Goal: Information Seeking & Learning: Learn about a topic

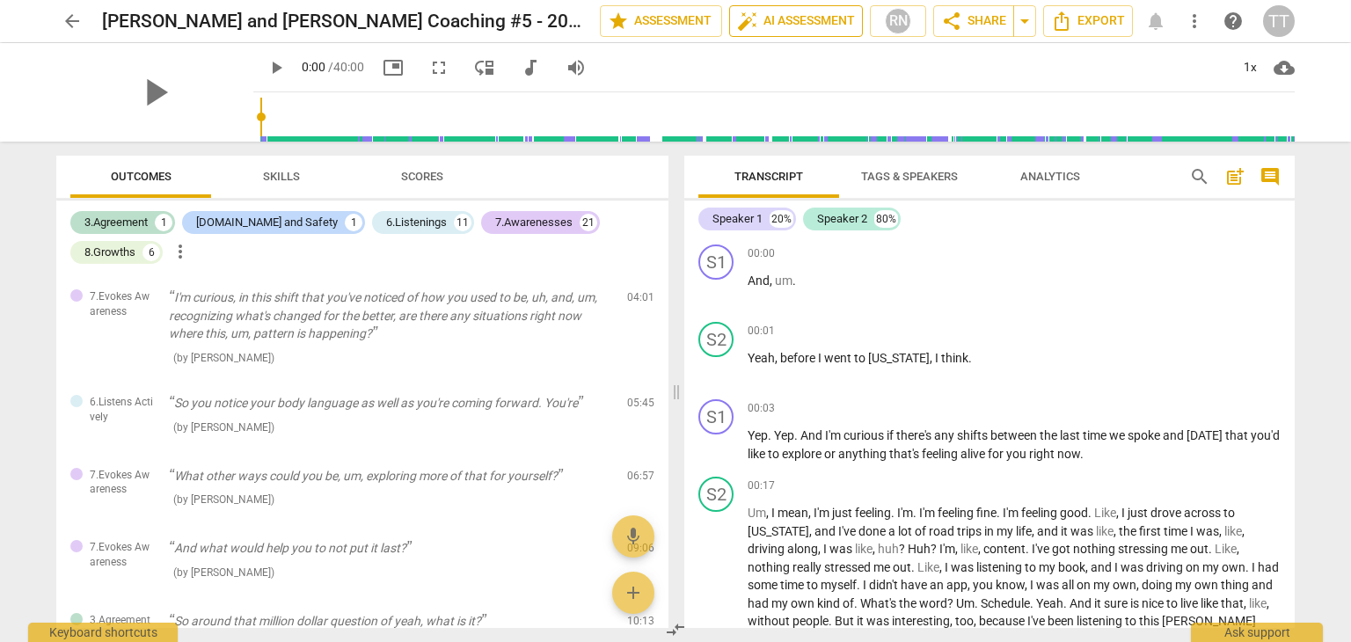
click at [762, 23] on span "auto_fix_high AI Assessment" at bounding box center [796, 21] width 118 height 21
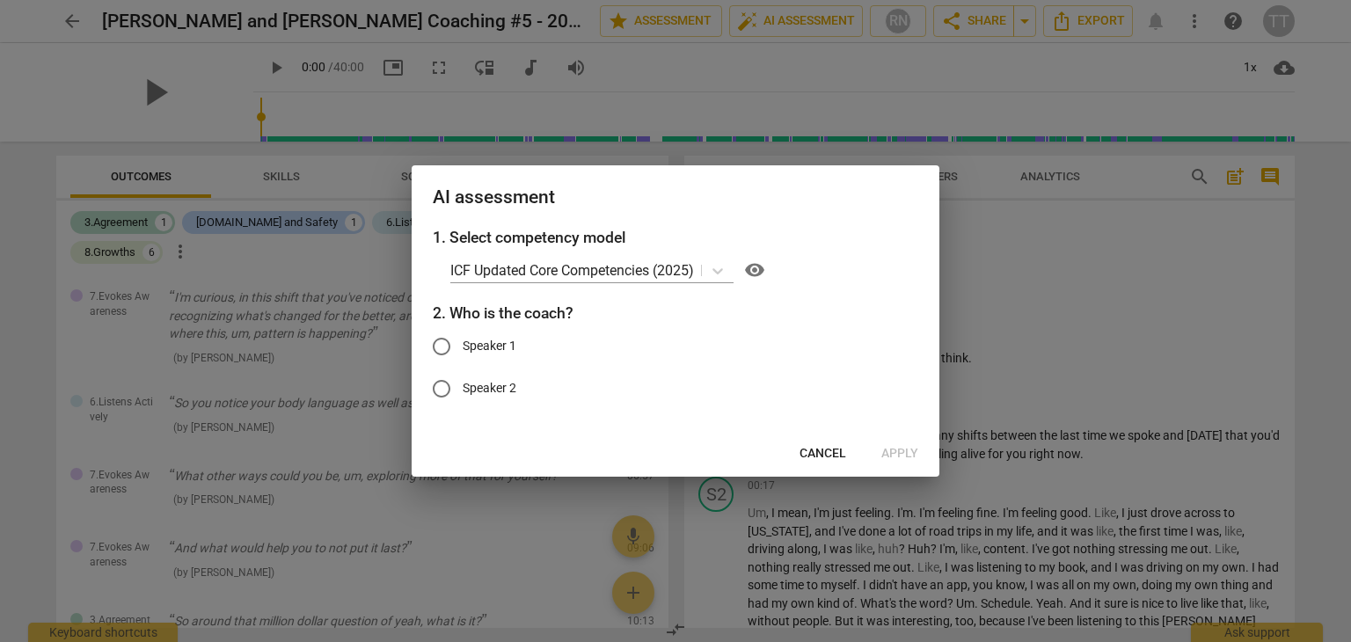
click at [840, 445] on span "Cancel" at bounding box center [822, 454] width 47 height 18
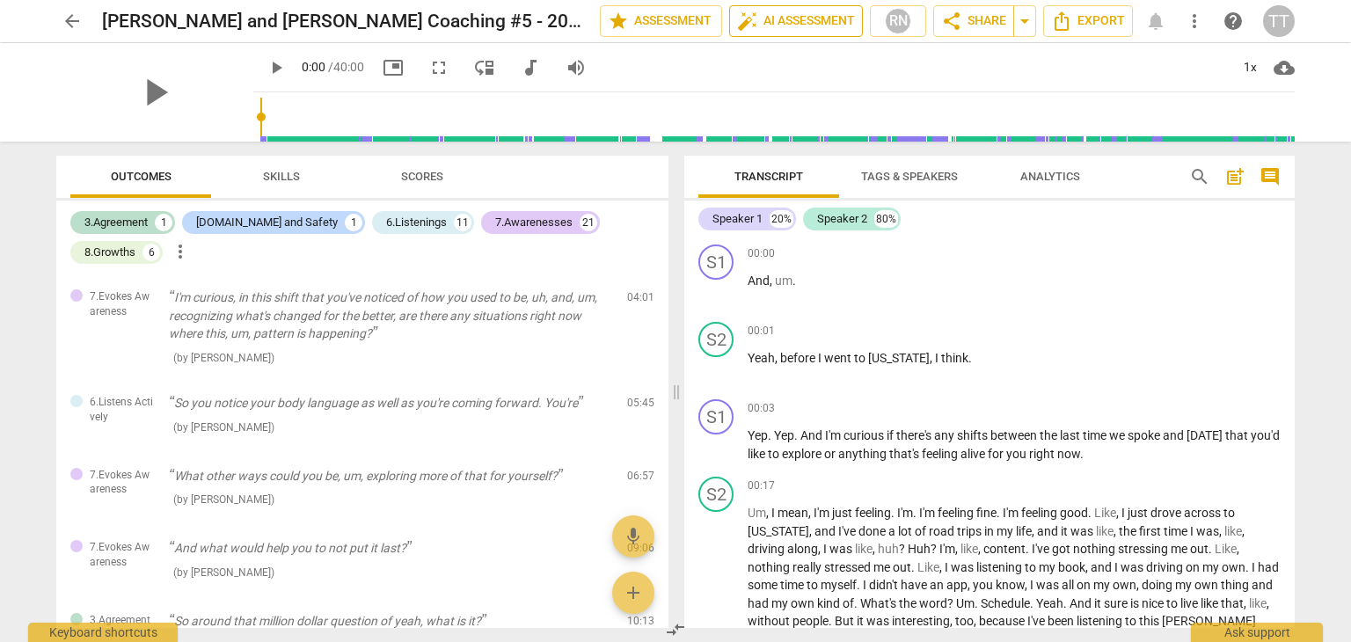
click at [829, 33] on button "auto_fix_high AI Assessment" at bounding box center [796, 21] width 134 height 32
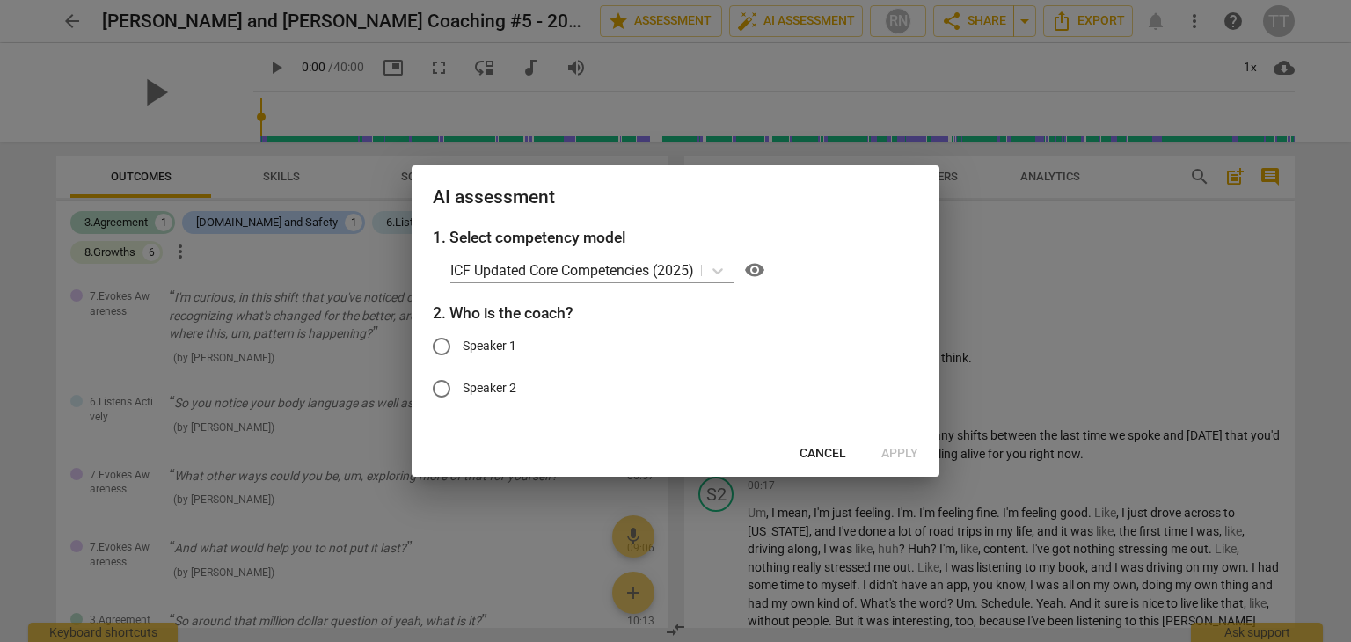
click at [502, 350] on span "Speaker 1" at bounding box center [489, 346] width 54 height 18
click at [462, 350] on input "Speaker 1" at bounding box center [441, 346] width 42 height 42
radio input "true"
click at [910, 446] on span "Apply" at bounding box center [899, 454] width 37 height 18
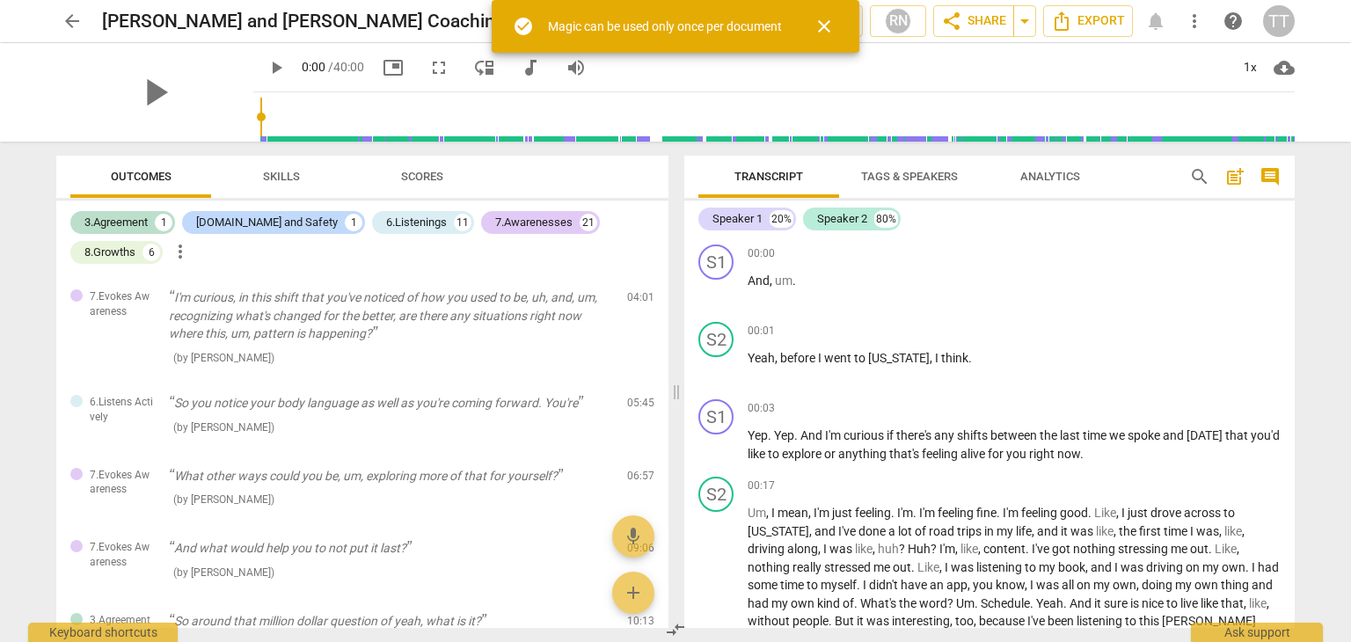
click at [429, 178] on span "Scores" at bounding box center [422, 176] width 42 height 13
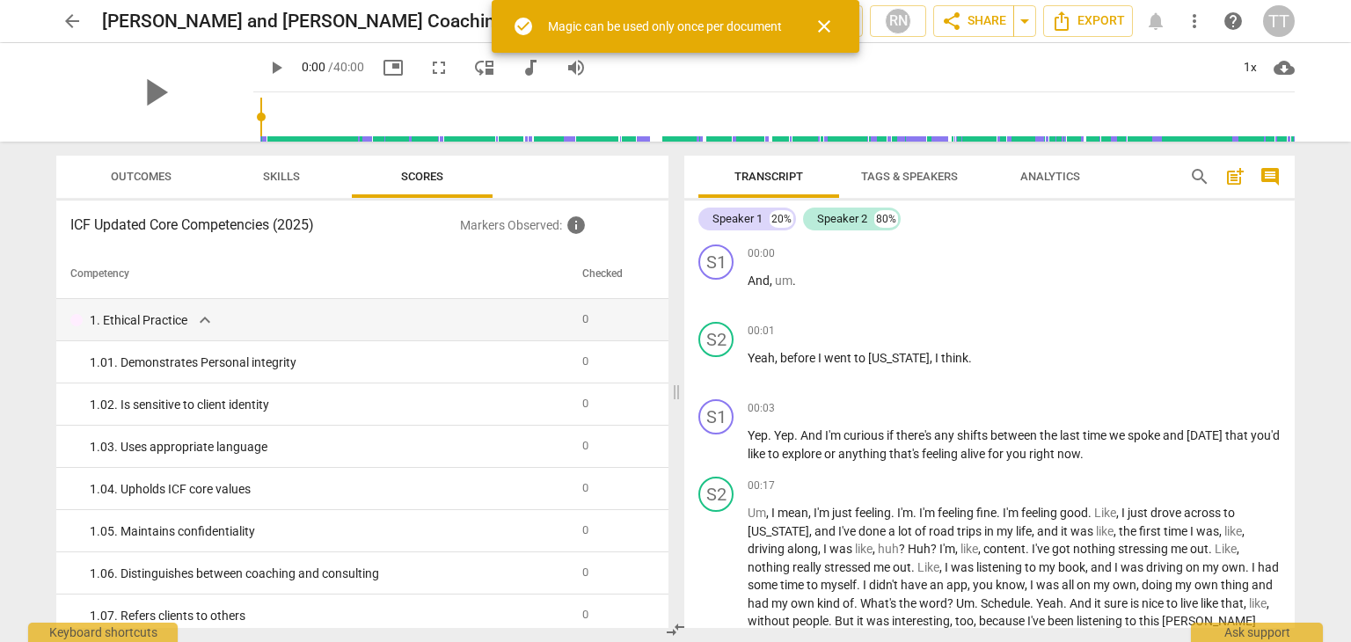
click at [832, 26] on span "close" at bounding box center [823, 26] width 21 height 21
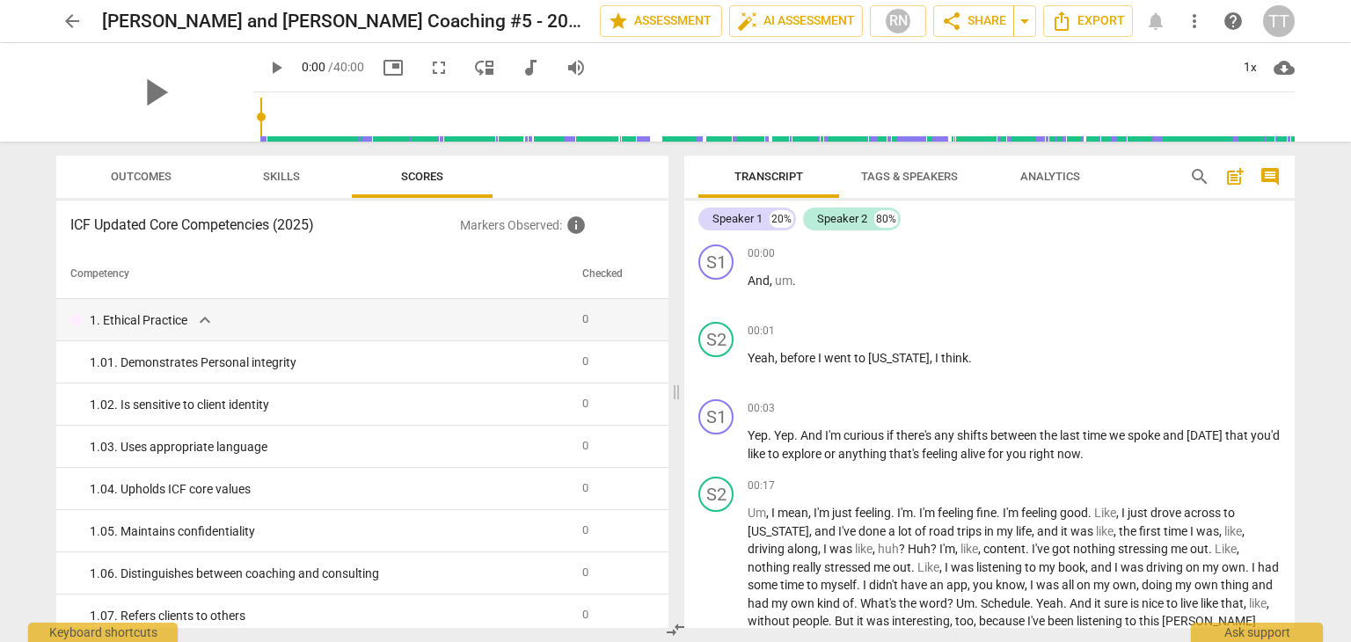
click at [111, 173] on span "Outcomes" at bounding box center [141, 176] width 61 height 13
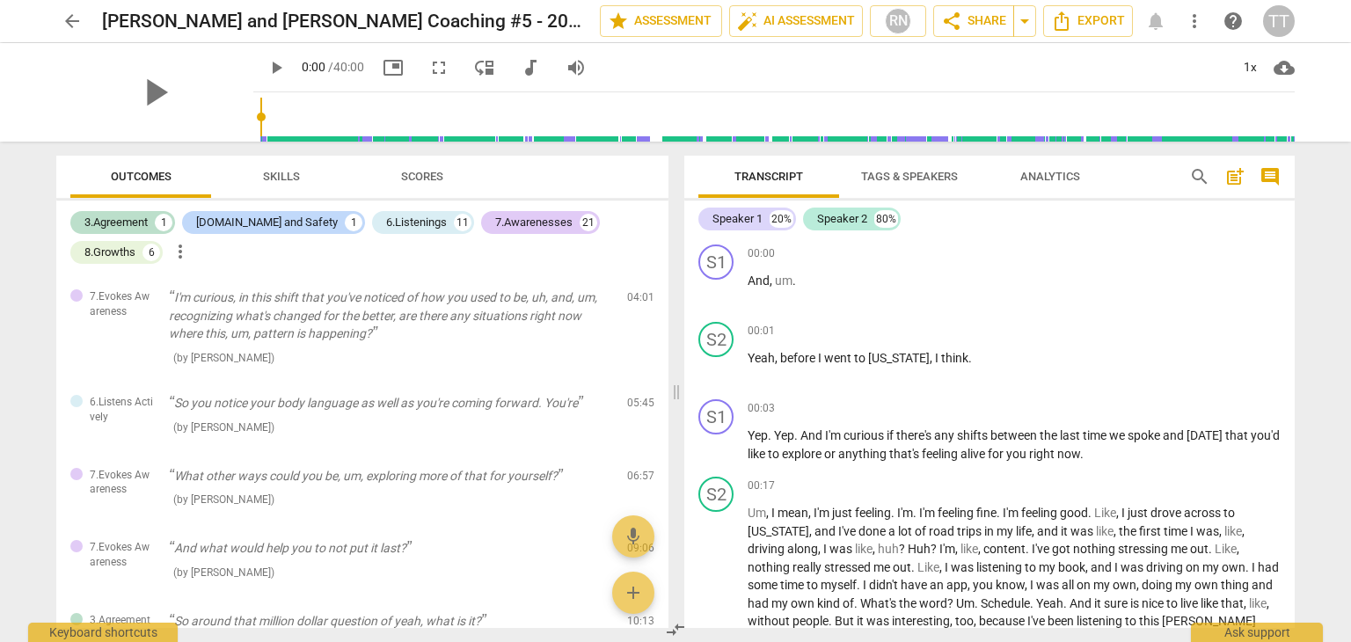
click at [279, 173] on span "Skills" at bounding box center [281, 176] width 37 height 13
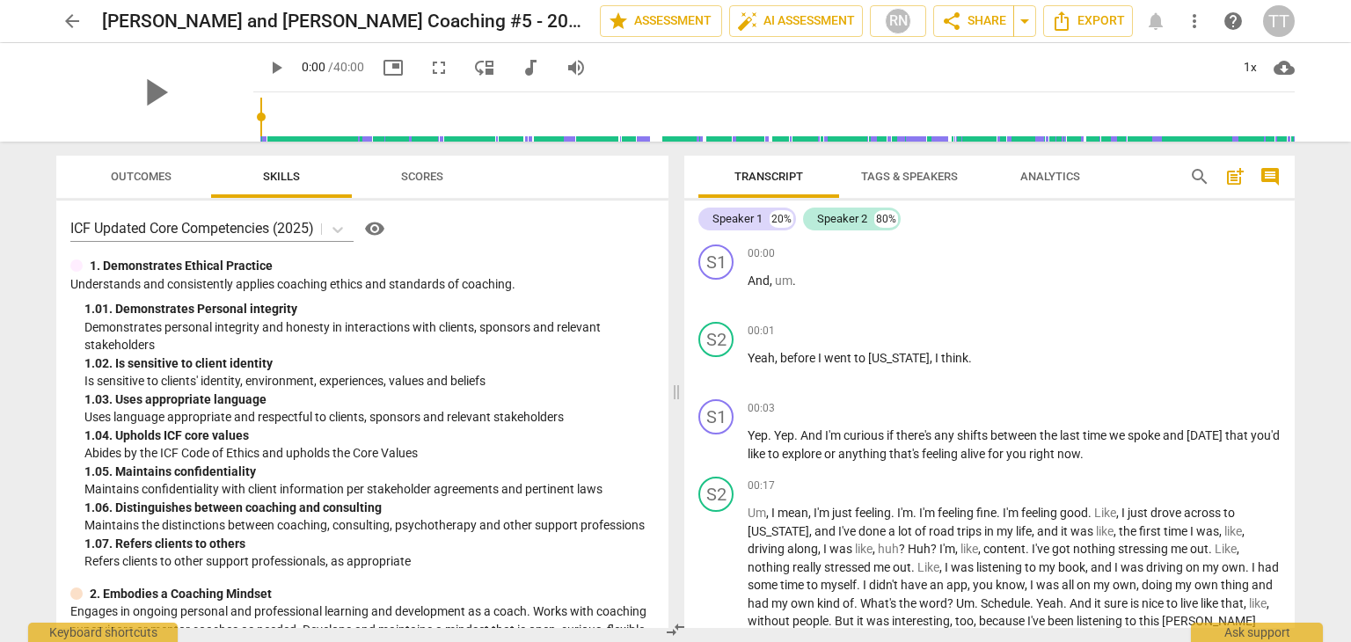
click at [431, 202] on div "ICF Updated Core Competencies (2025) visibility 1. Demonstrates Ethical Practic…" at bounding box center [362, 413] width 612 height 427
click at [425, 174] on span "Scores" at bounding box center [422, 176] width 42 height 13
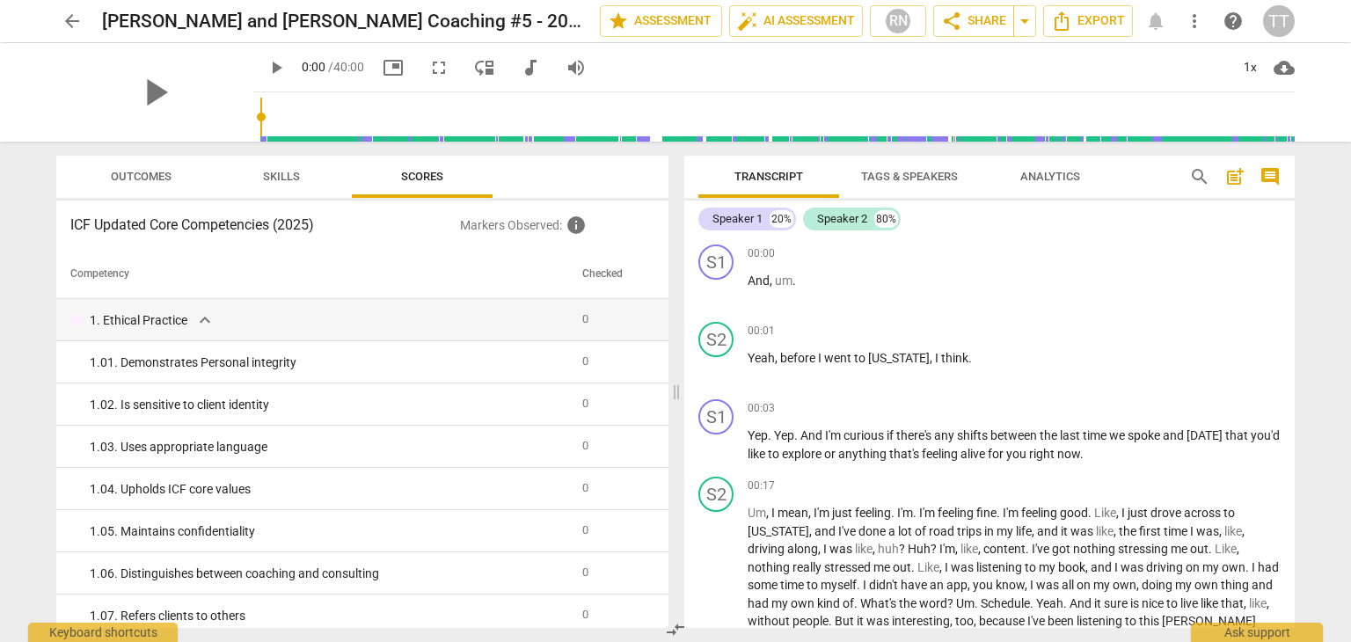
click at [70, 21] on span "arrow_back" at bounding box center [72, 21] width 21 height 21
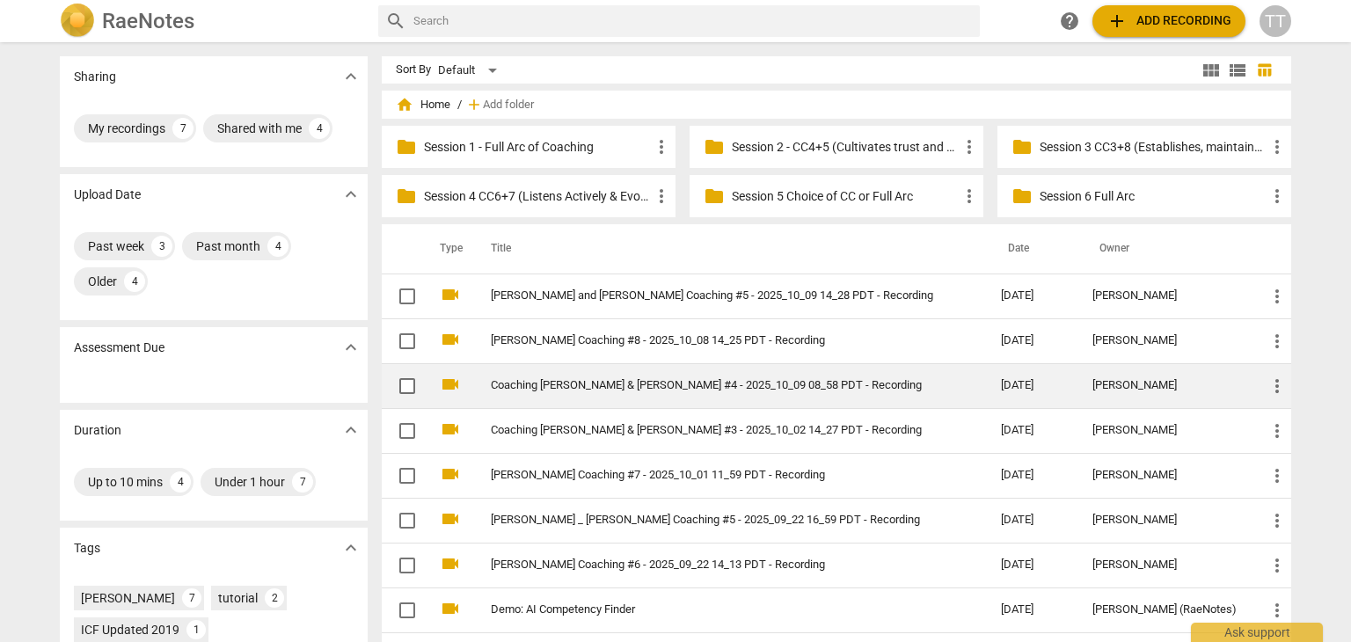
click at [633, 391] on link "Coaching [PERSON_NAME] & [PERSON_NAME] #4 - 2025_10_09 08_58 PDT - Recording" at bounding box center [714, 385] width 447 height 13
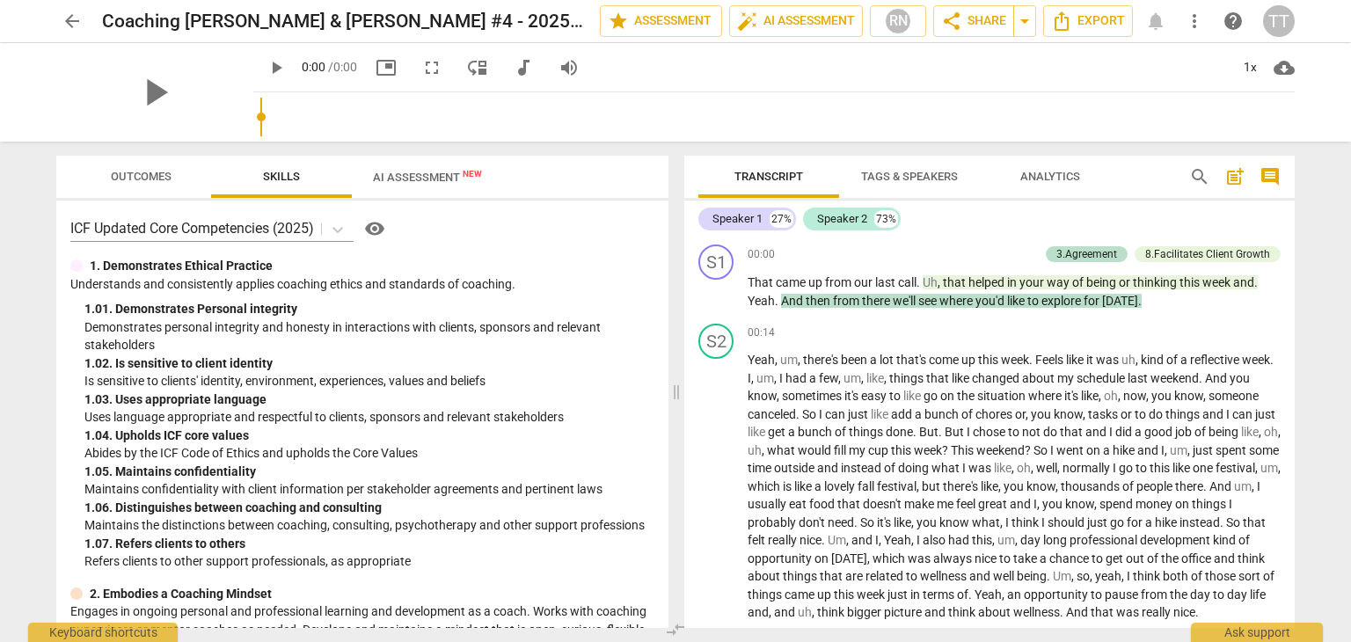
click at [471, 76] on span "move_down" at bounding box center [477, 67] width 21 height 21
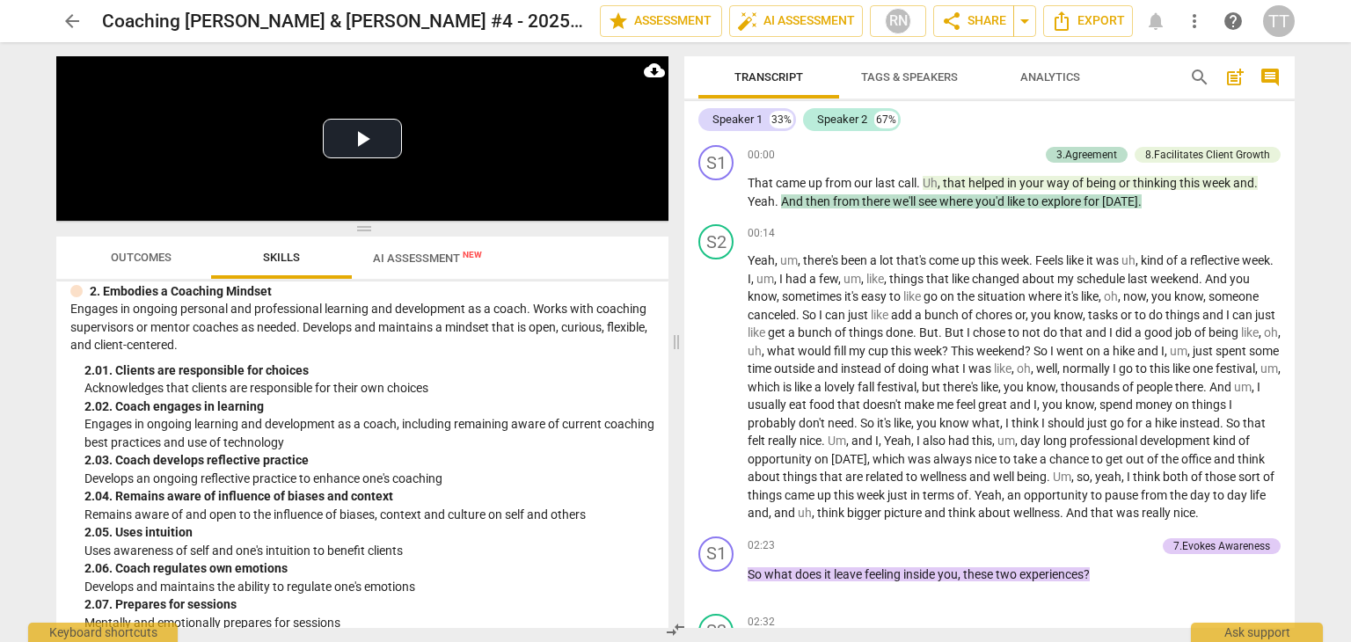
scroll to position [470, 0]
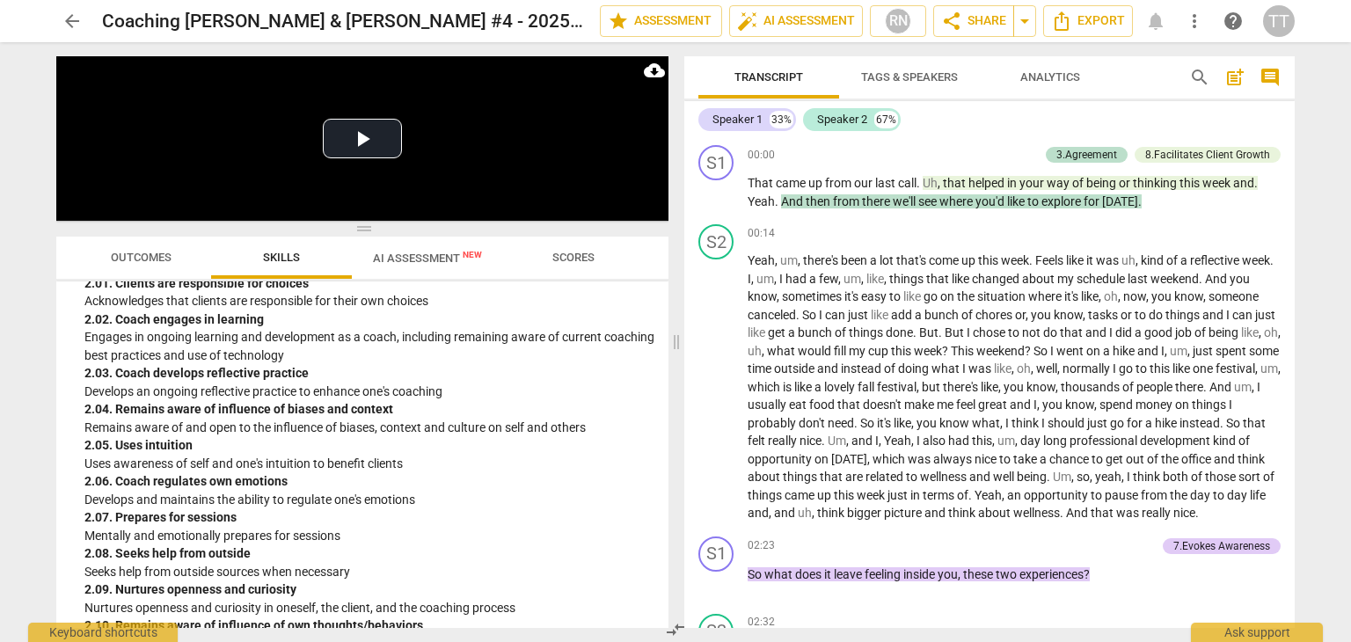
click at [410, 244] on span "AI Assessment New" at bounding box center [427, 257] width 151 height 26
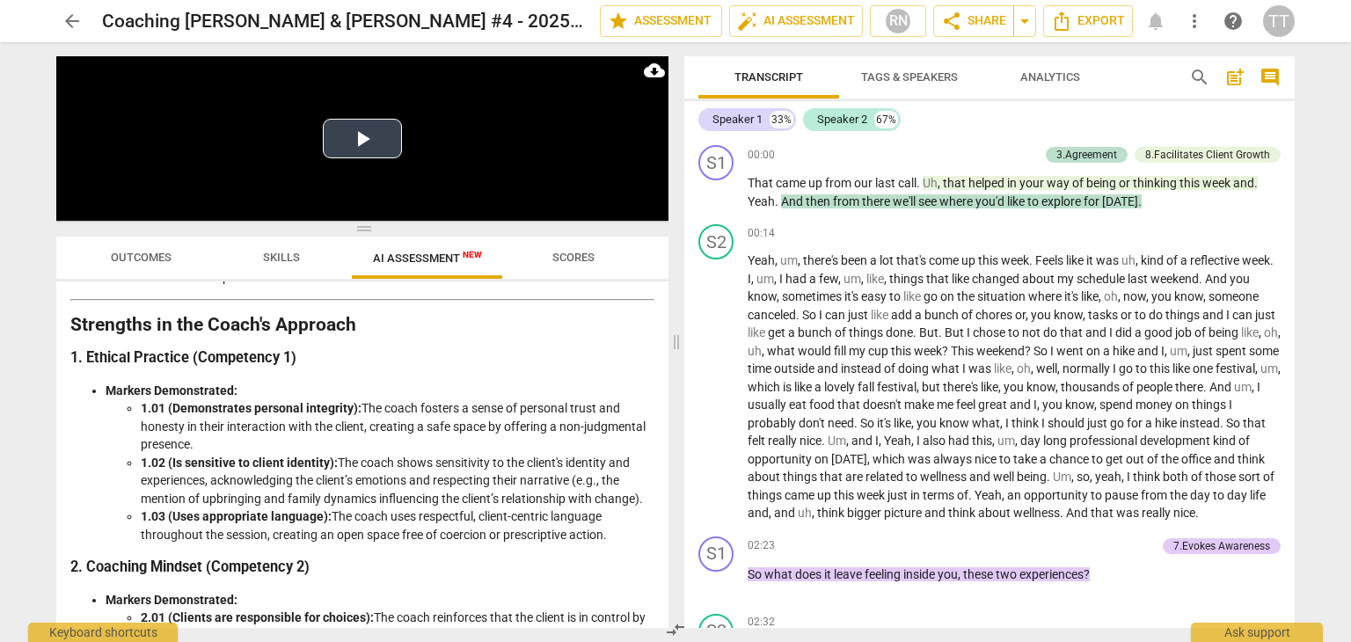
scroll to position [184, 0]
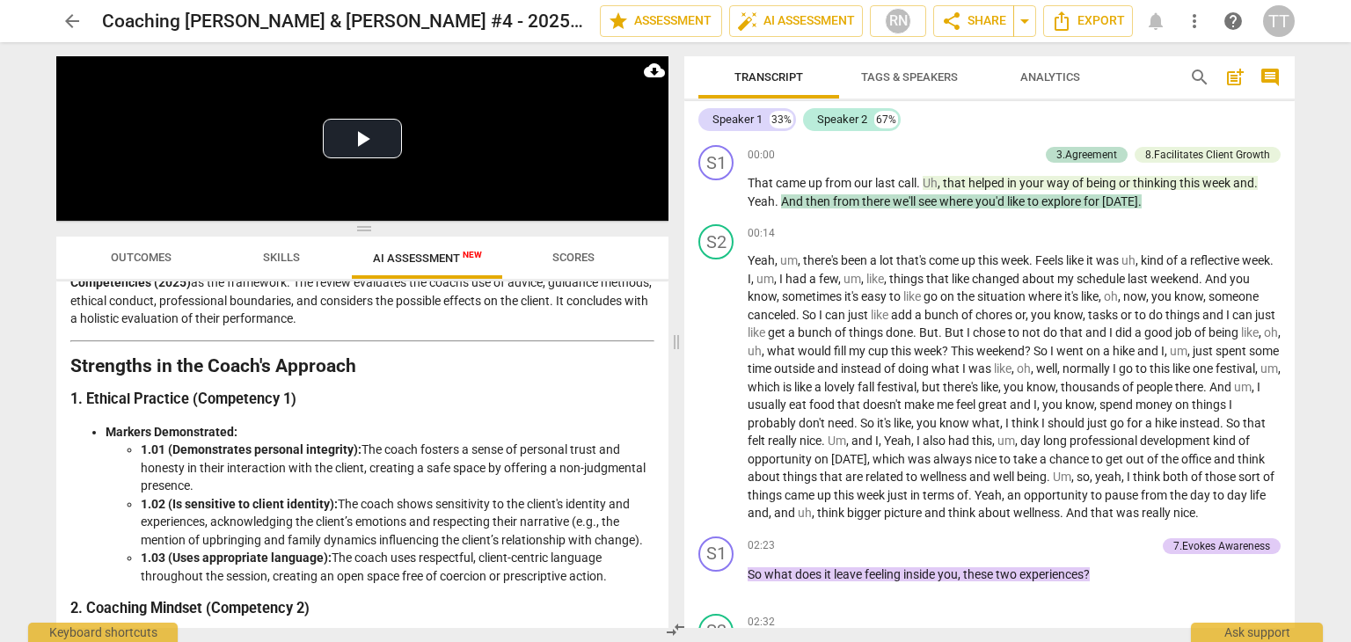
click at [83, 18] on span "arrow_back" at bounding box center [72, 21] width 32 height 21
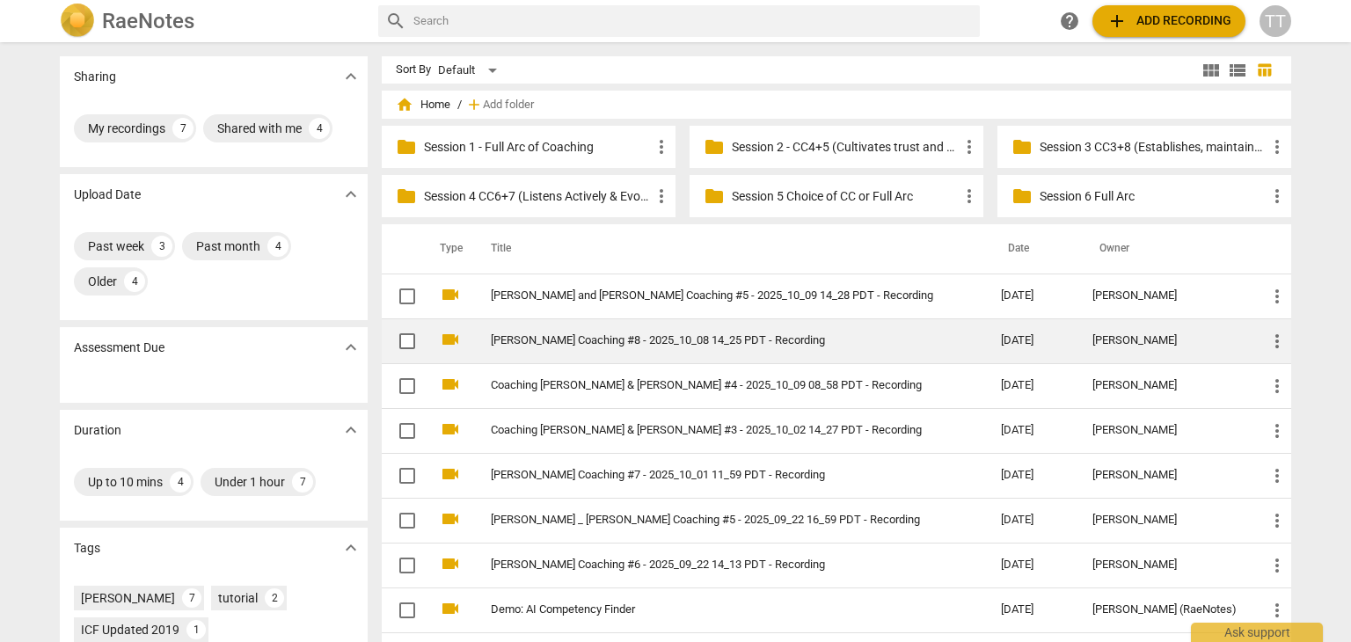
click at [570, 330] on td "[PERSON_NAME] Coaching #8 - 2025_10_08 14_25 PDT - Recording" at bounding box center [728, 340] width 517 height 45
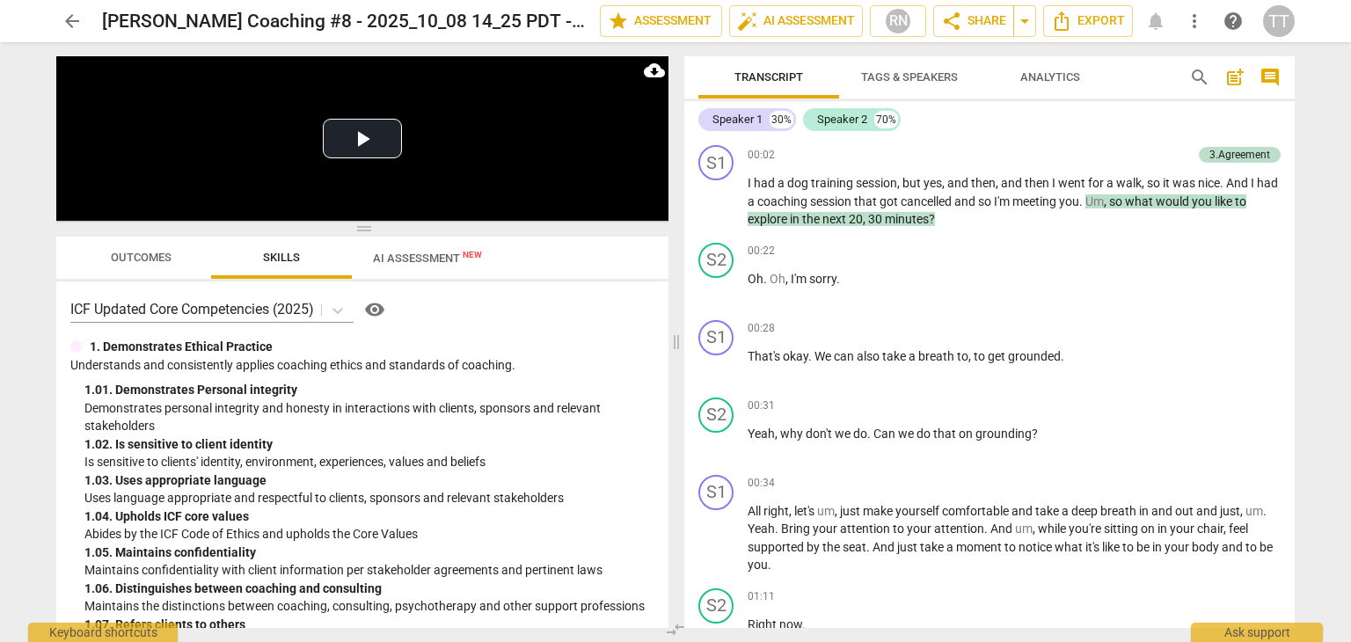
click at [401, 256] on span "AI Assessment New" at bounding box center [427, 257] width 109 height 13
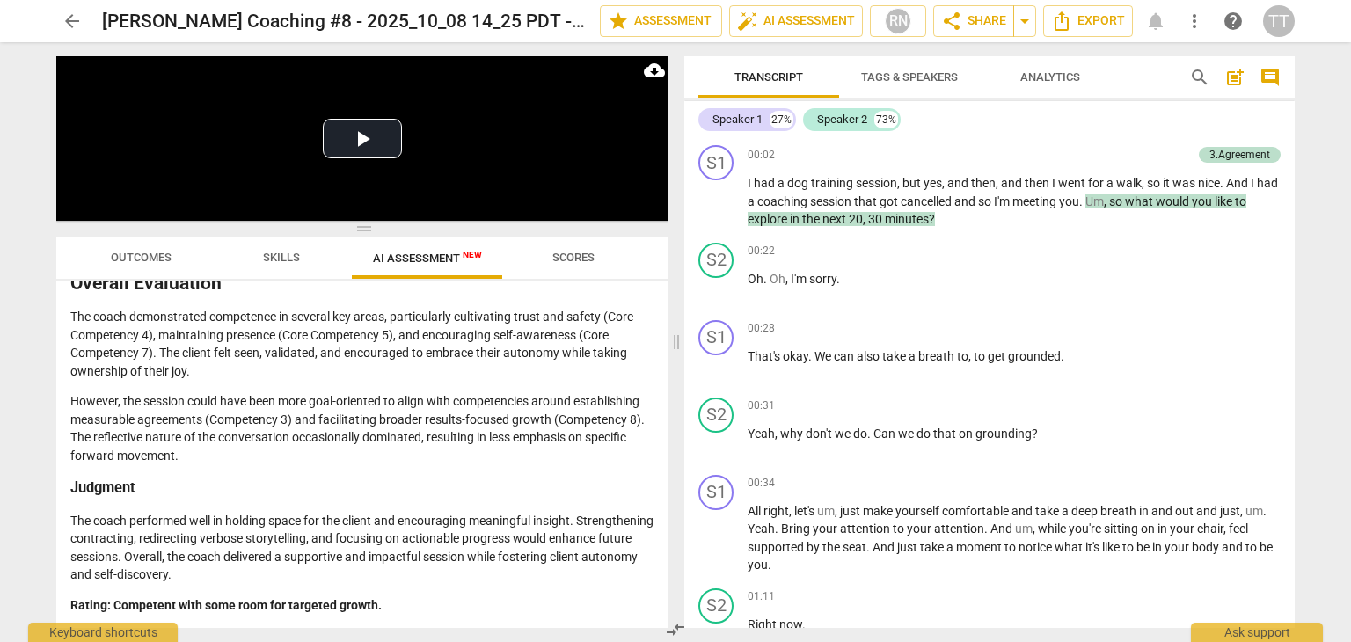
scroll to position [3123, 0]
click at [64, 25] on span "arrow_back" at bounding box center [72, 21] width 21 height 21
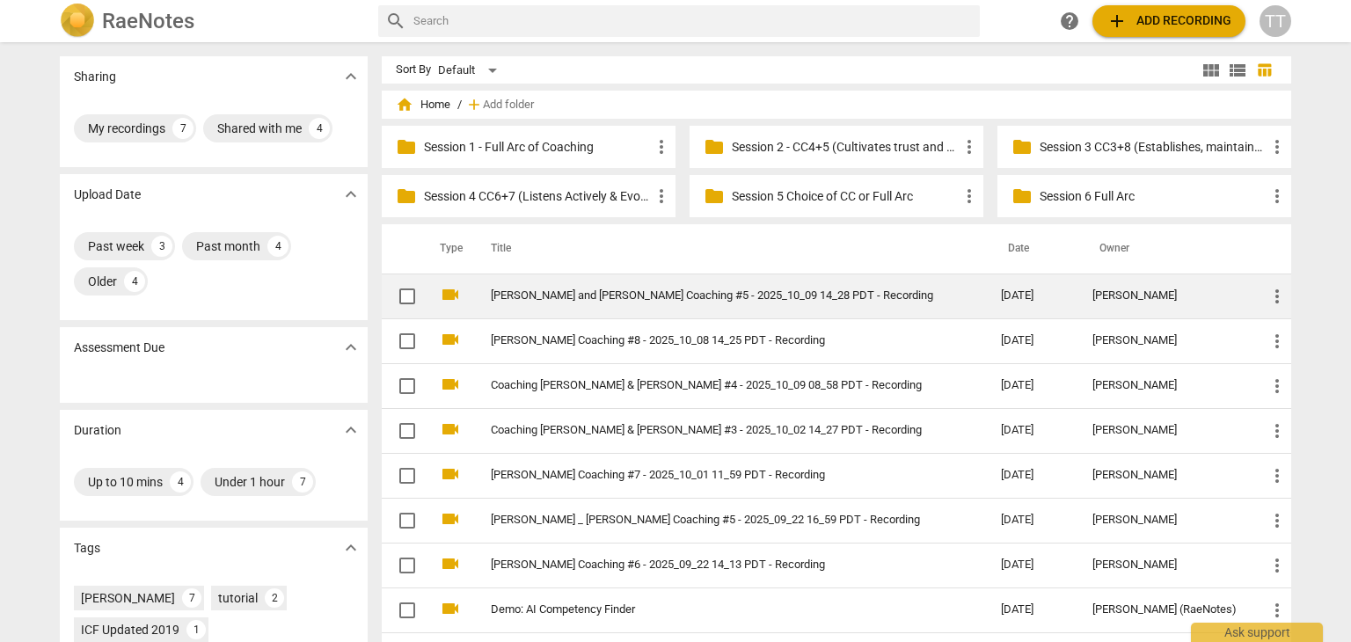
click at [582, 299] on link "[PERSON_NAME] and [PERSON_NAME] Coaching #5 - 2025_10_09 14_28 PDT - Recording" at bounding box center [714, 295] width 447 height 13
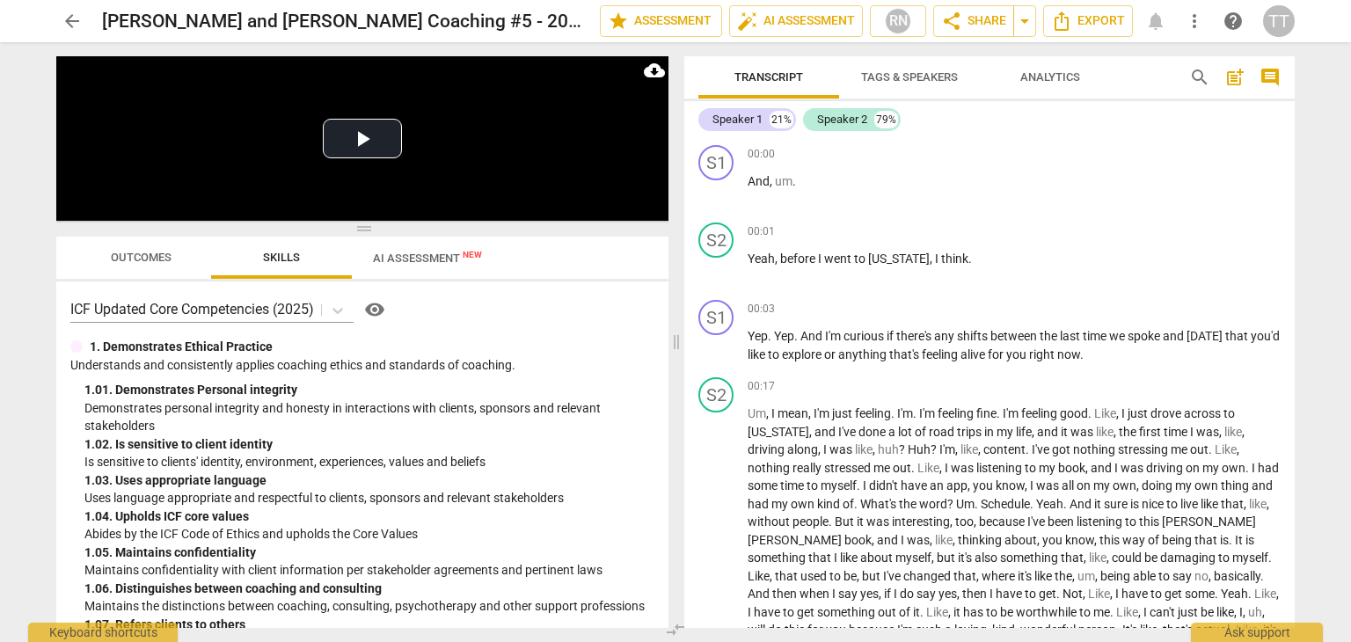
click at [434, 252] on span "AI Assessment New" at bounding box center [427, 257] width 109 height 13
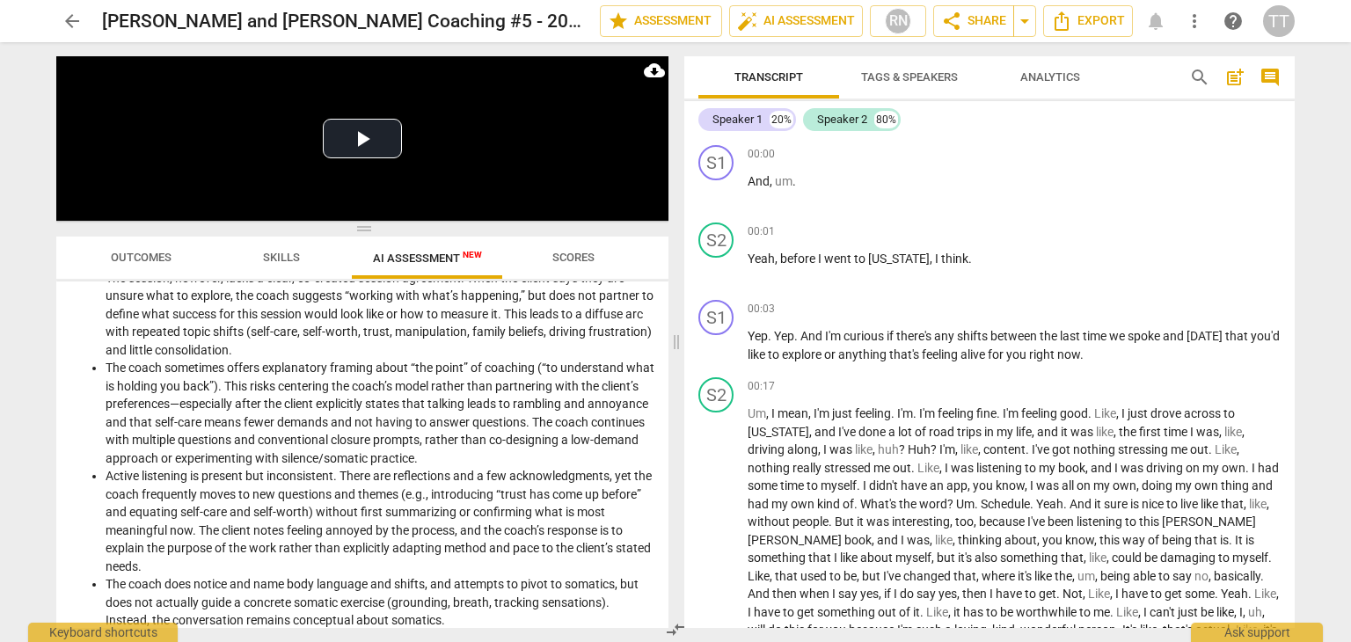
scroll to position [219, 0]
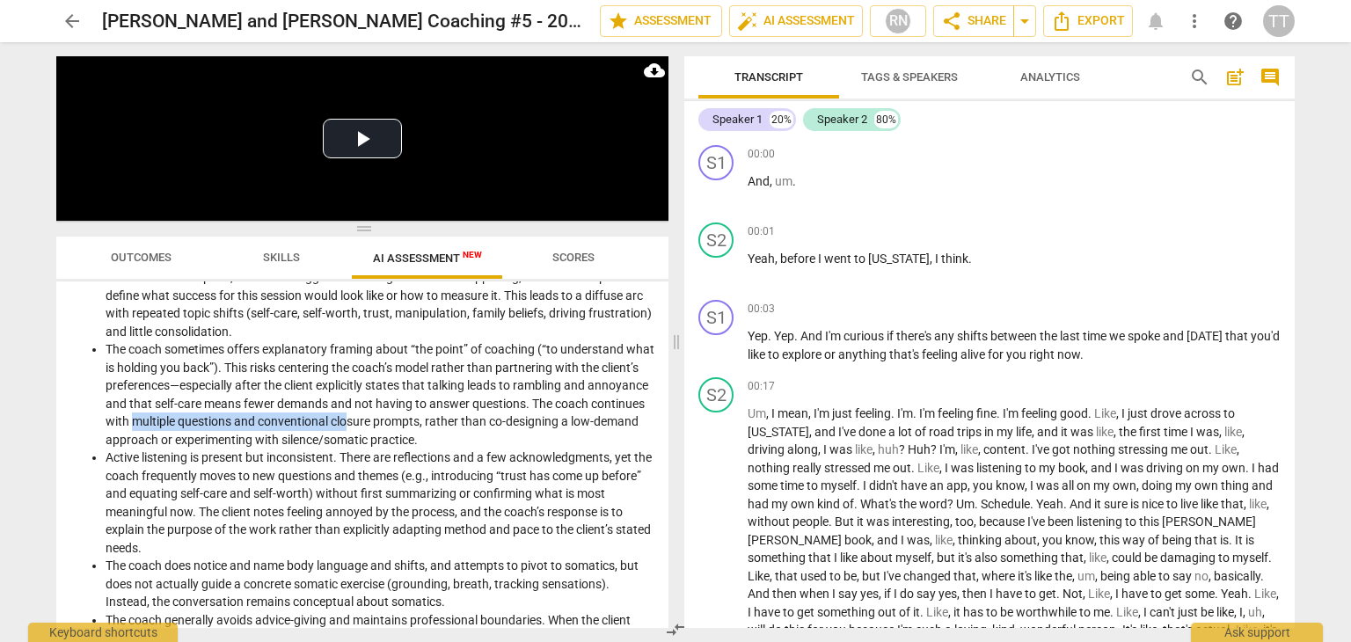
drag, startPoint x: 229, startPoint y: 420, endPoint x: 443, endPoint y: 426, distance: 214.6
click at [443, 426] on li "The coach sometimes offers explanatory framing about “the point” of coaching (“…" at bounding box center [380, 394] width 549 height 108
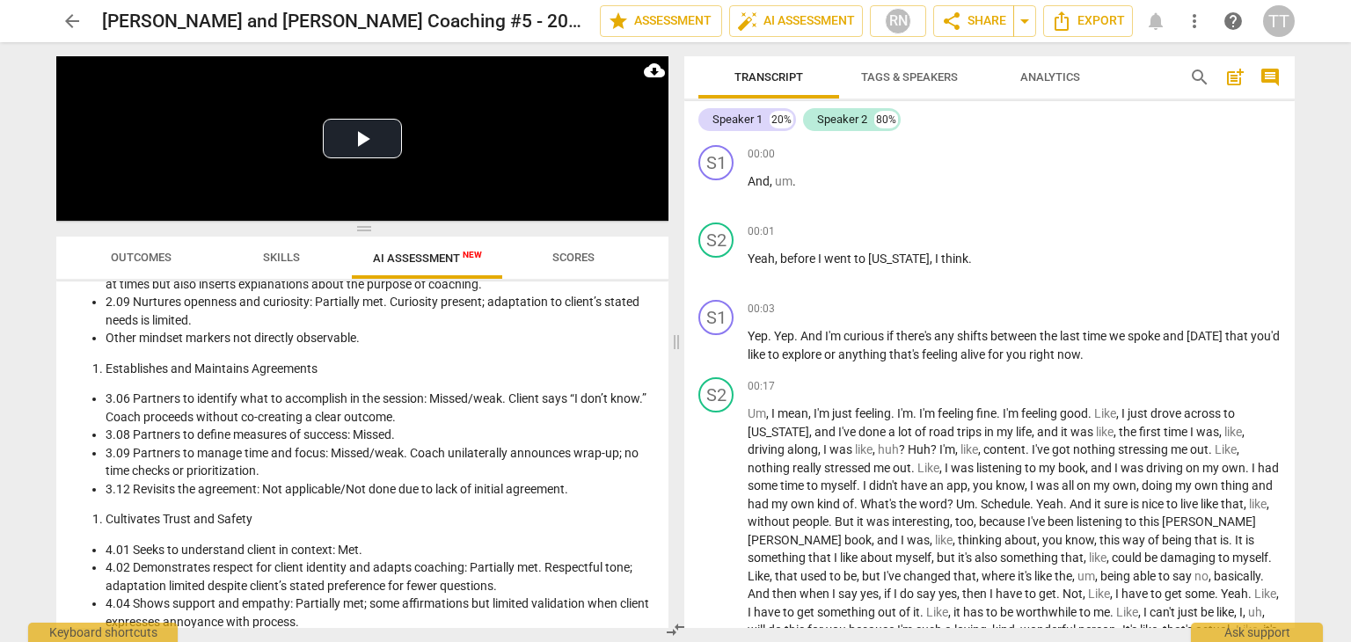
scroll to position [1413, 0]
drag, startPoint x: 204, startPoint y: 433, endPoint x: 411, endPoint y: 435, distance: 206.6
click at [411, 435] on li "3.08 Partners to define measures of success: Missed." at bounding box center [380, 433] width 549 height 18
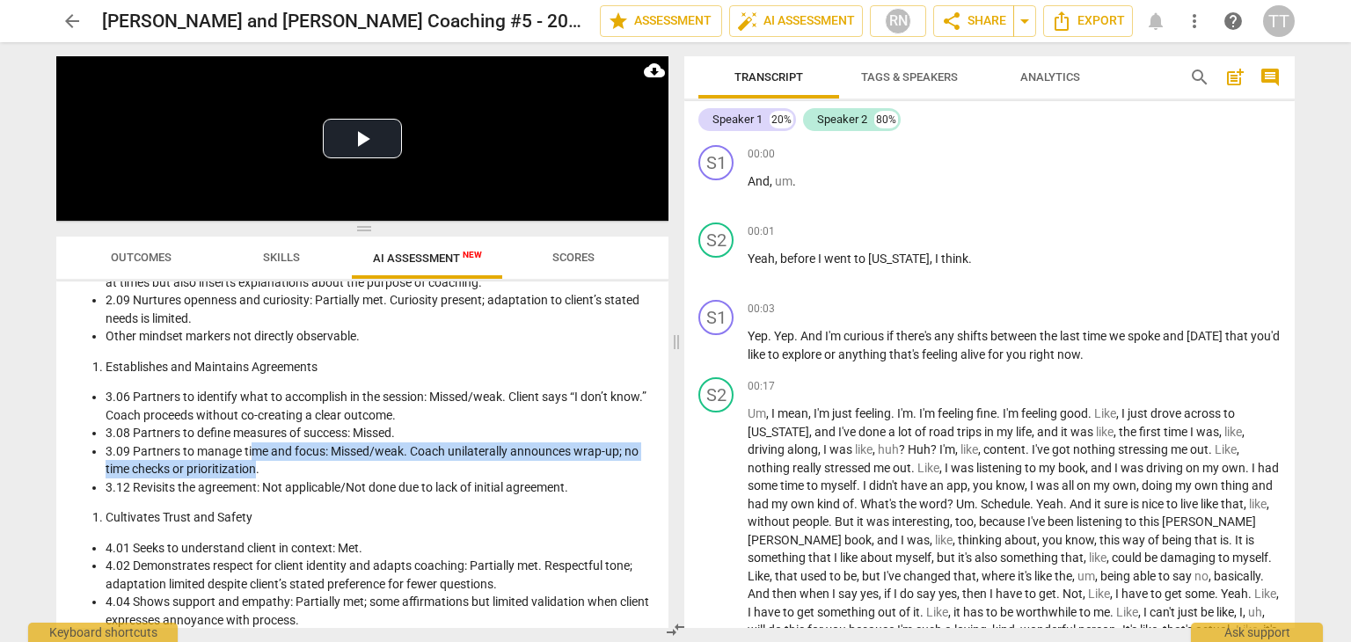
drag, startPoint x: 256, startPoint y: 456, endPoint x: 258, endPoint y: 470, distance: 13.4
click at [258, 470] on li "3.09 Partners to manage time and focus: Missed/weak. Coach unilaterally announc…" at bounding box center [380, 460] width 549 height 36
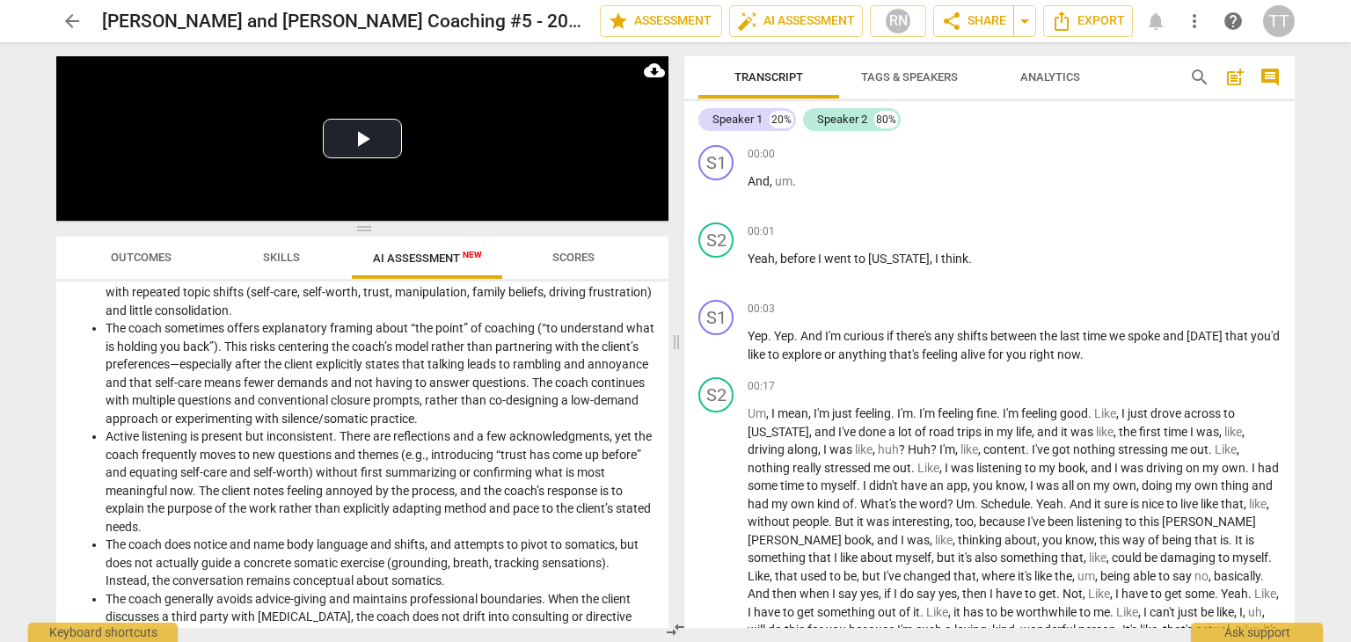
scroll to position [0, 0]
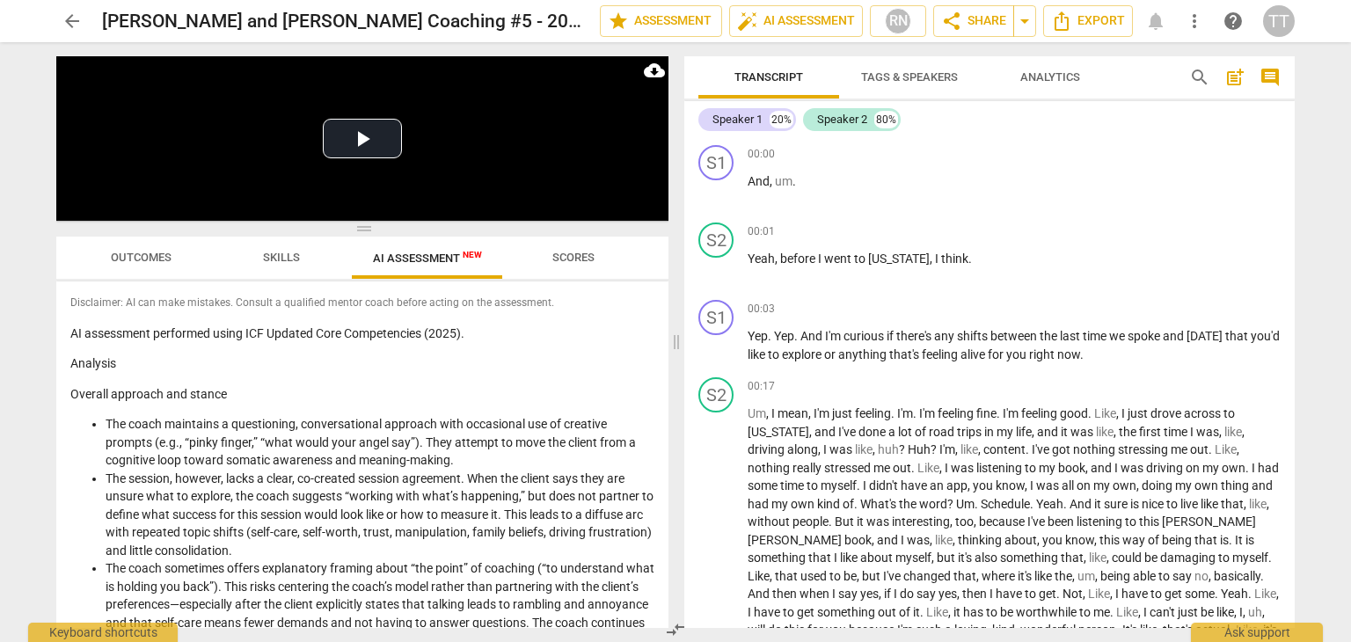
click at [65, 12] on span "arrow_back" at bounding box center [72, 21] width 21 height 21
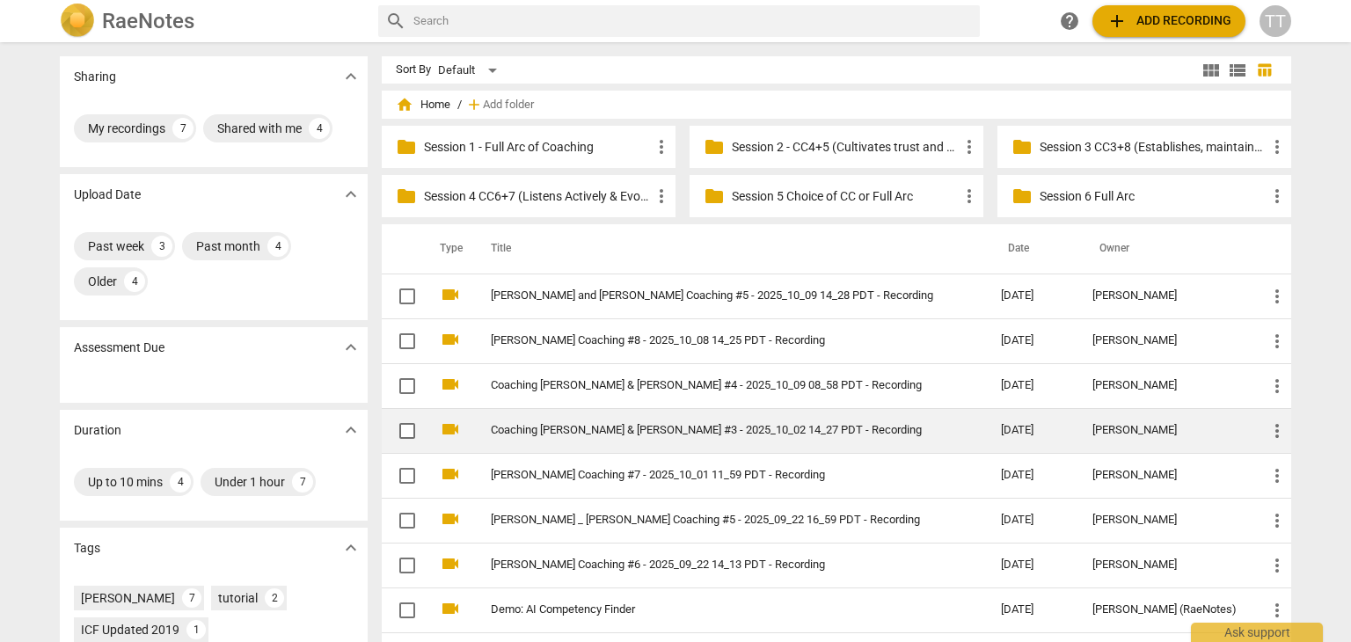
click at [601, 433] on link "Coaching [PERSON_NAME] & [PERSON_NAME] #3 - 2025_10_02 14_27 PDT - Recording" at bounding box center [714, 430] width 447 height 13
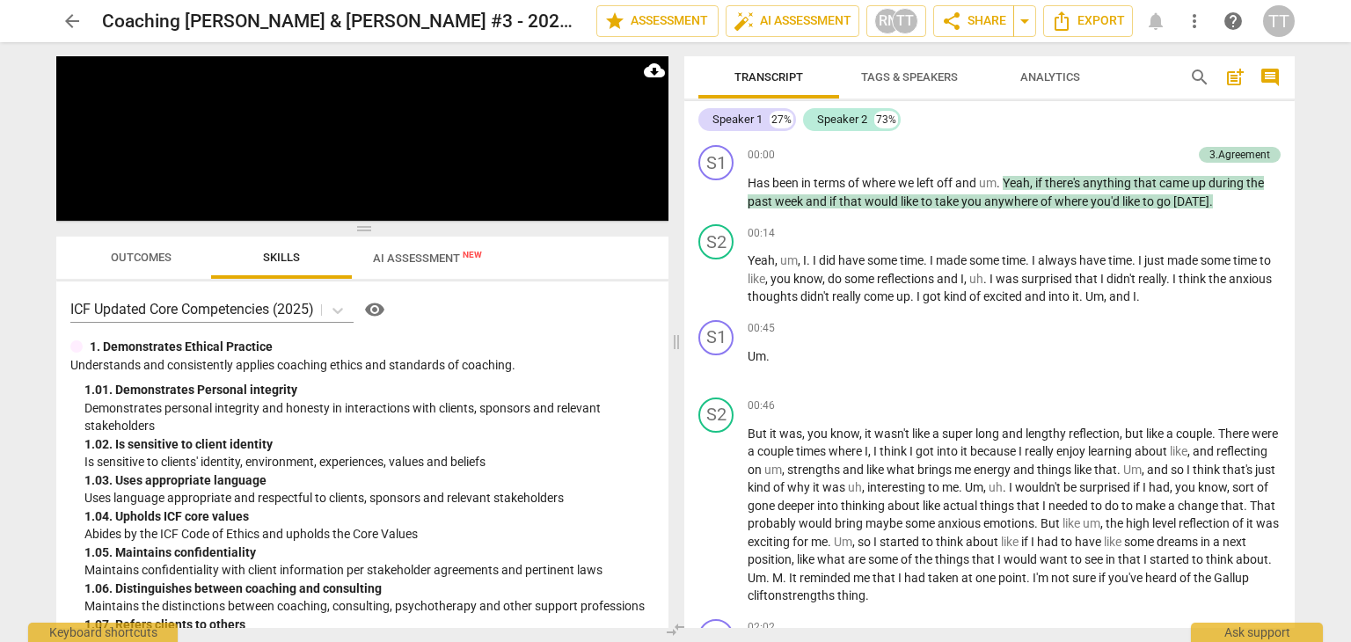
click at [438, 256] on span "AI Assessment New" at bounding box center [427, 257] width 109 height 13
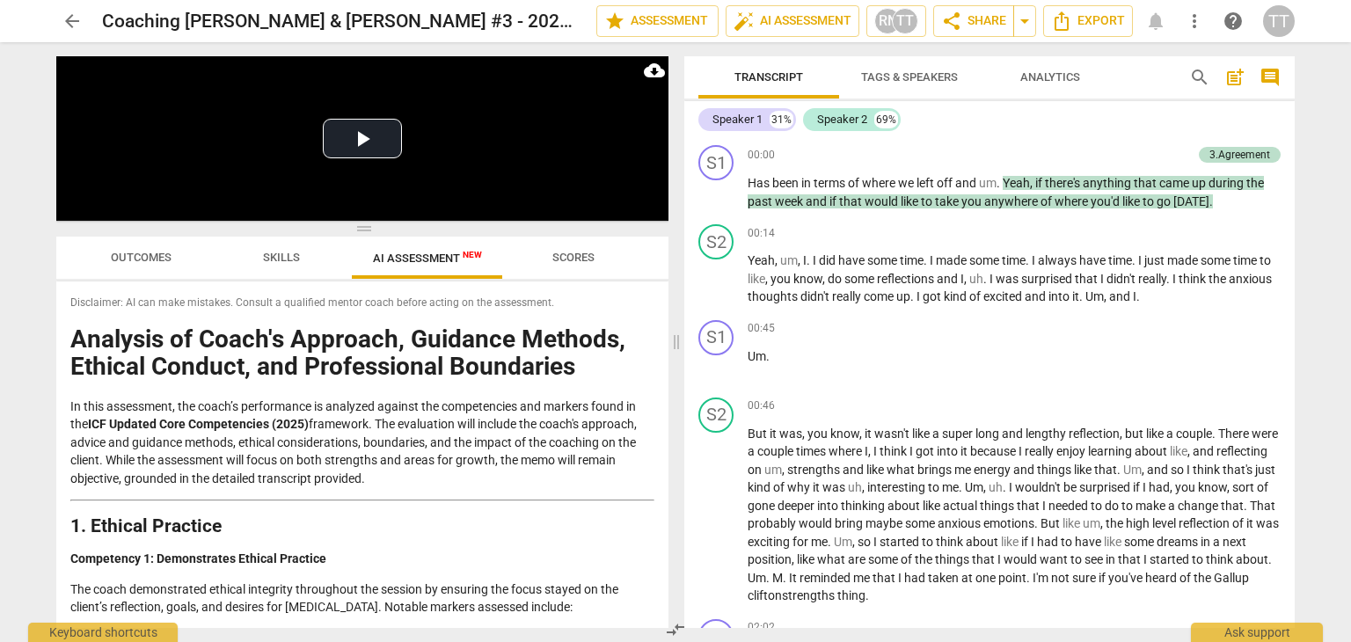
scroll to position [3120, 0]
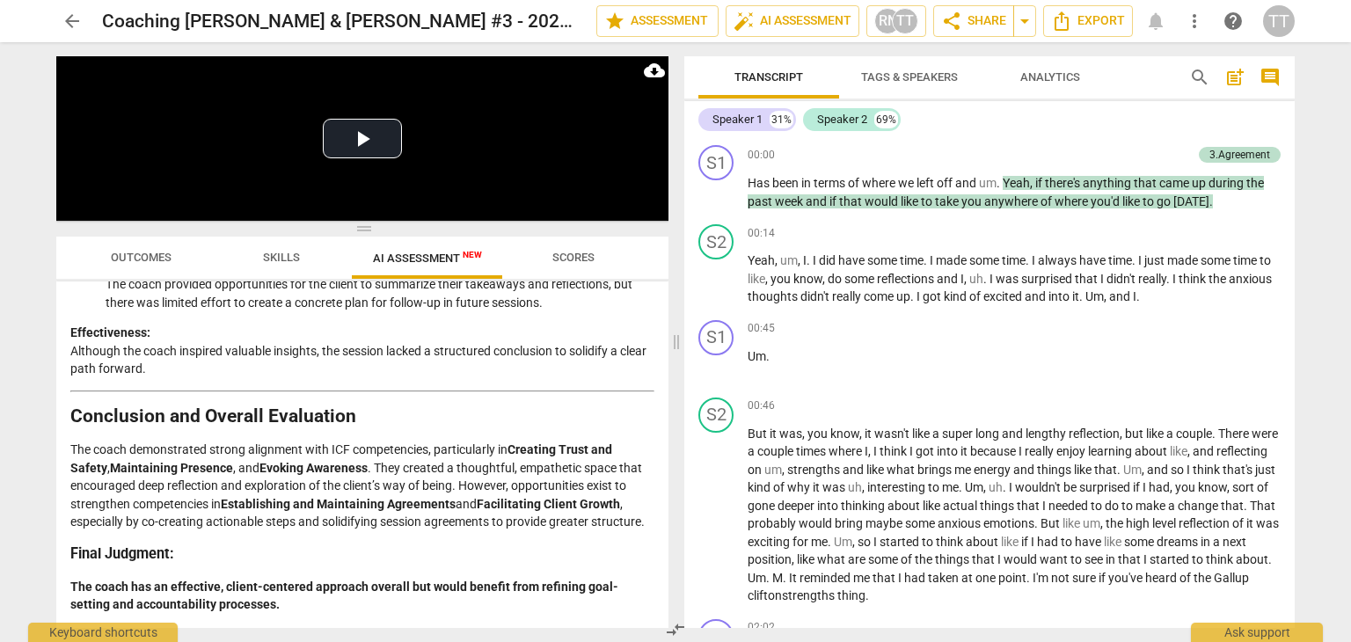
click at [75, 15] on span "arrow_back" at bounding box center [72, 21] width 21 height 21
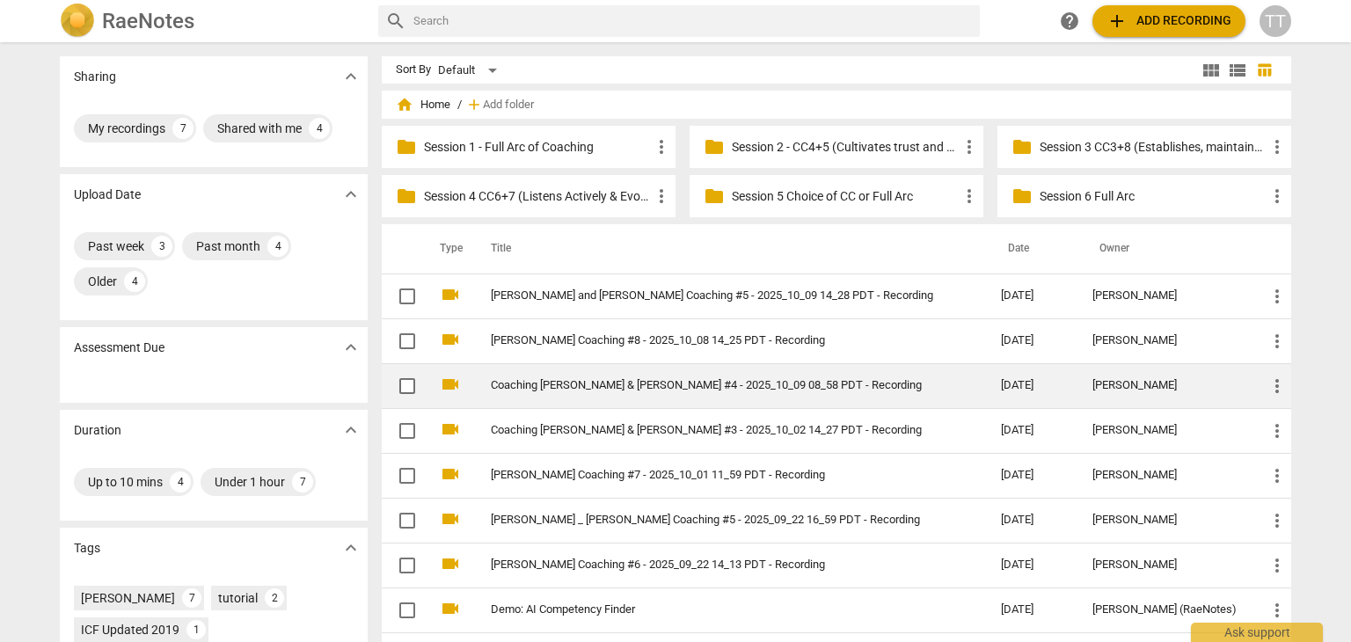
click at [586, 405] on td "Coaching [PERSON_NAME] & [PERSON_NAME] #4 - 2025_10_09 08_58 PDT - Recording" at bounding box center [728, 385] width 517 height 45
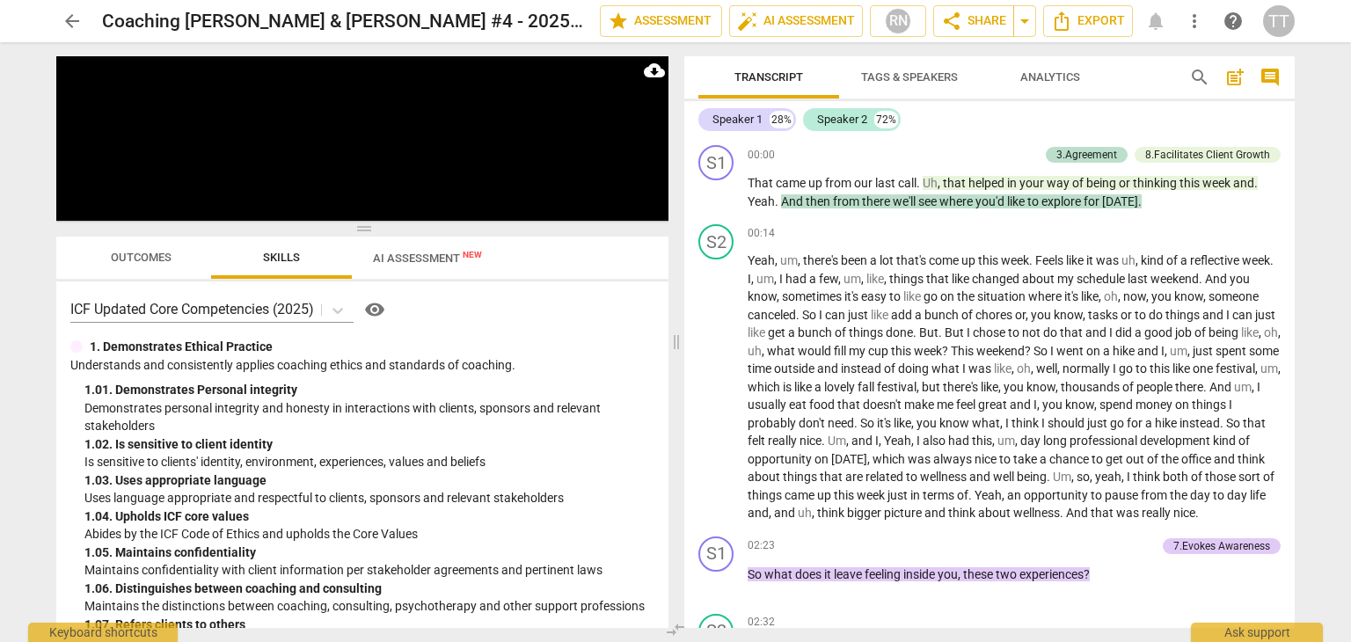
click at [447, 261] on span "AI Assessment New" at bounding box center [427, 257] width 109 height 13
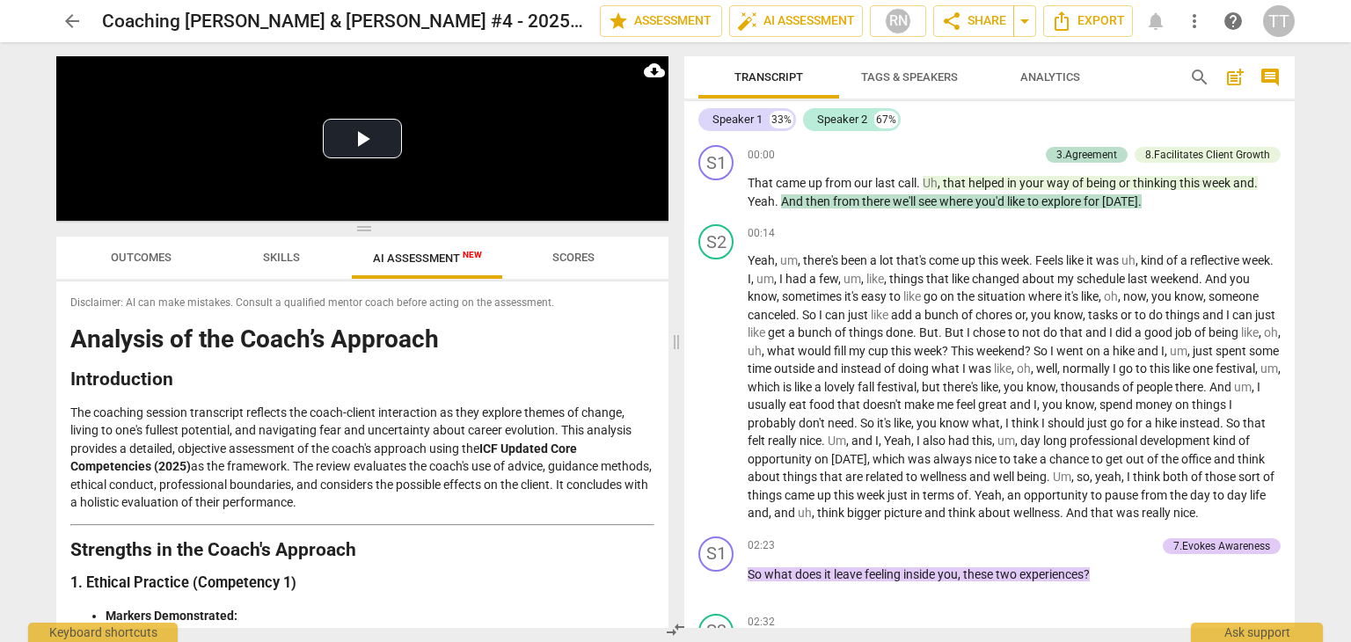
click at [66, 21] on span "arrow_back" at bounding box center [72, 21] width 21 height 21
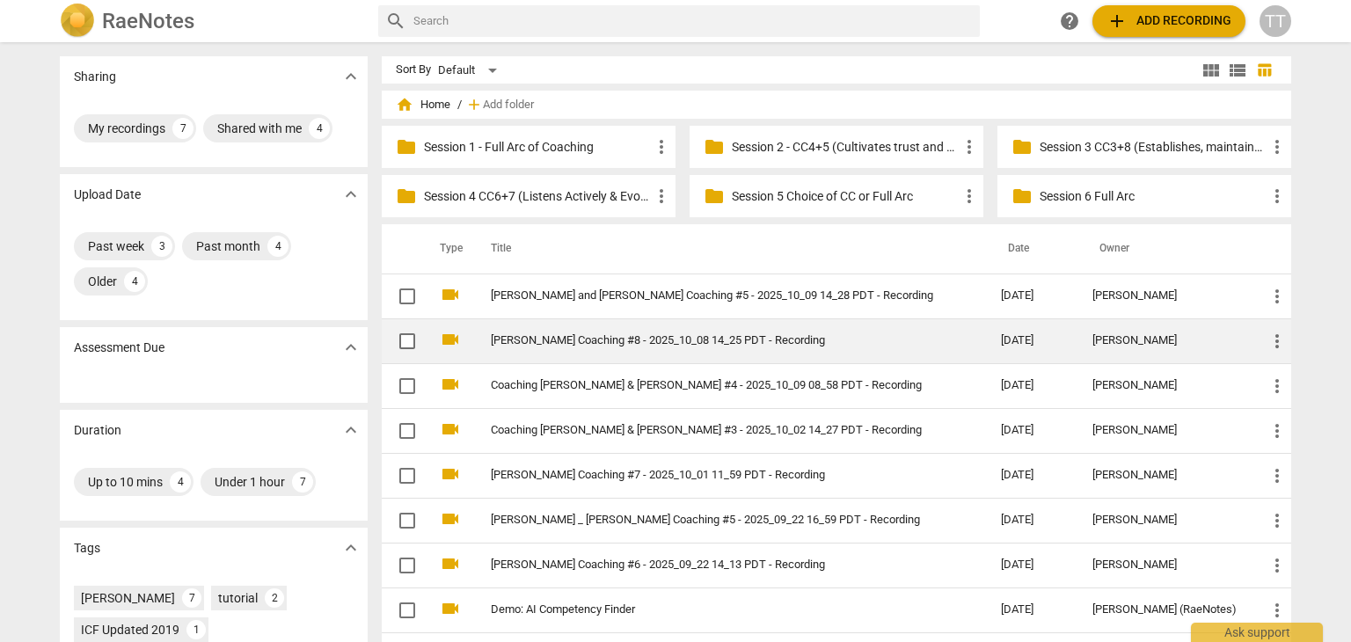
click at [702, 348] on td "[PERSON_NAME] Coaching #8 - 2025_10_08 14_25 PDT - Recording" at bounding box center [728, 340] width 517 height 45
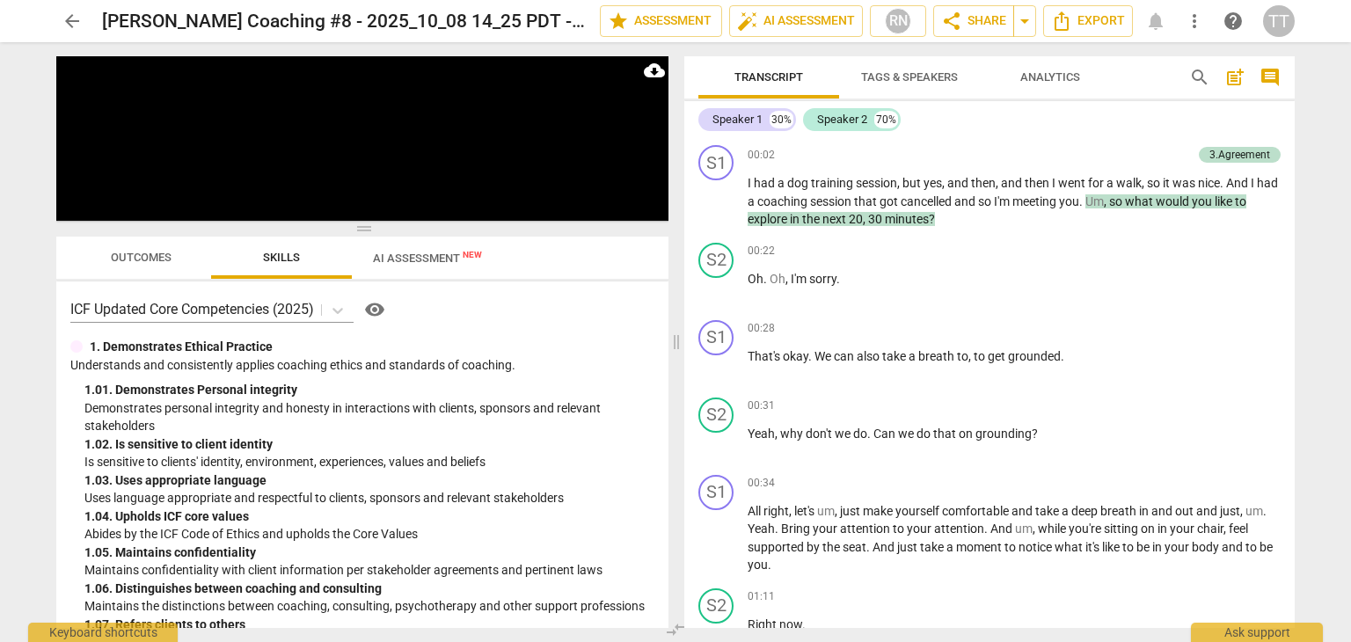
scroll to position [3195, 0]
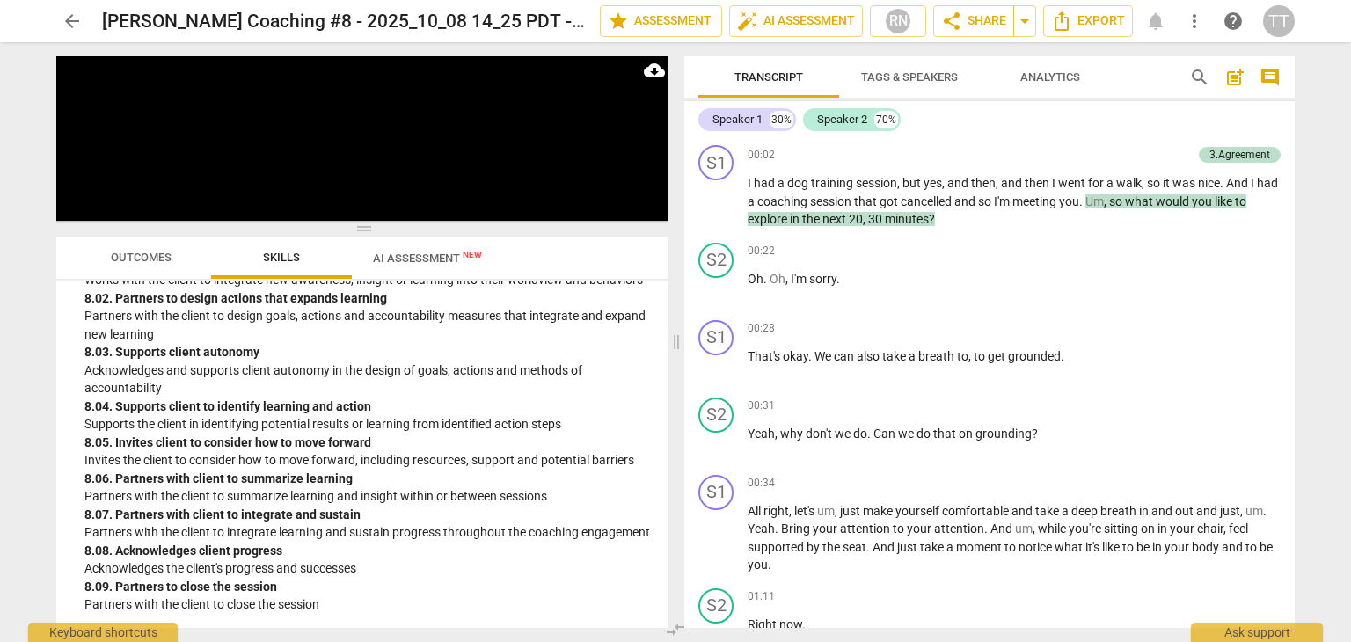
click at [445, 256] on span "AI Assessment New" at bounding box center [427, 257] width 109 height 13
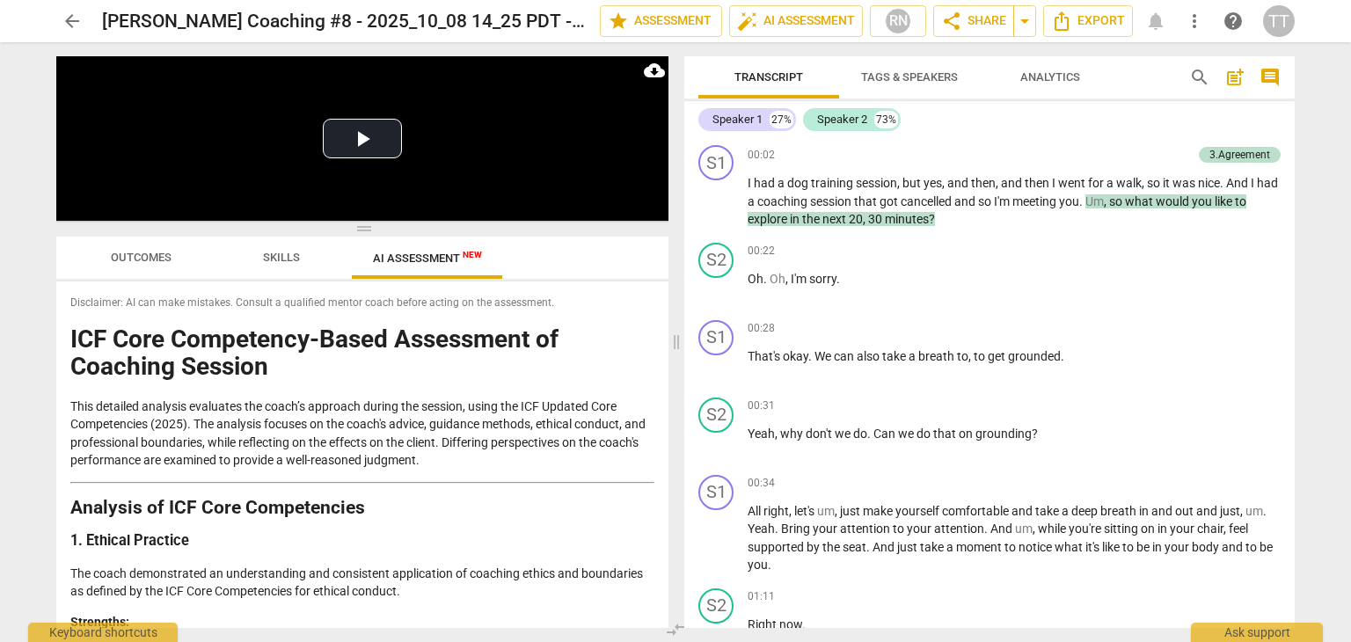
scroll to position [3123, 0]
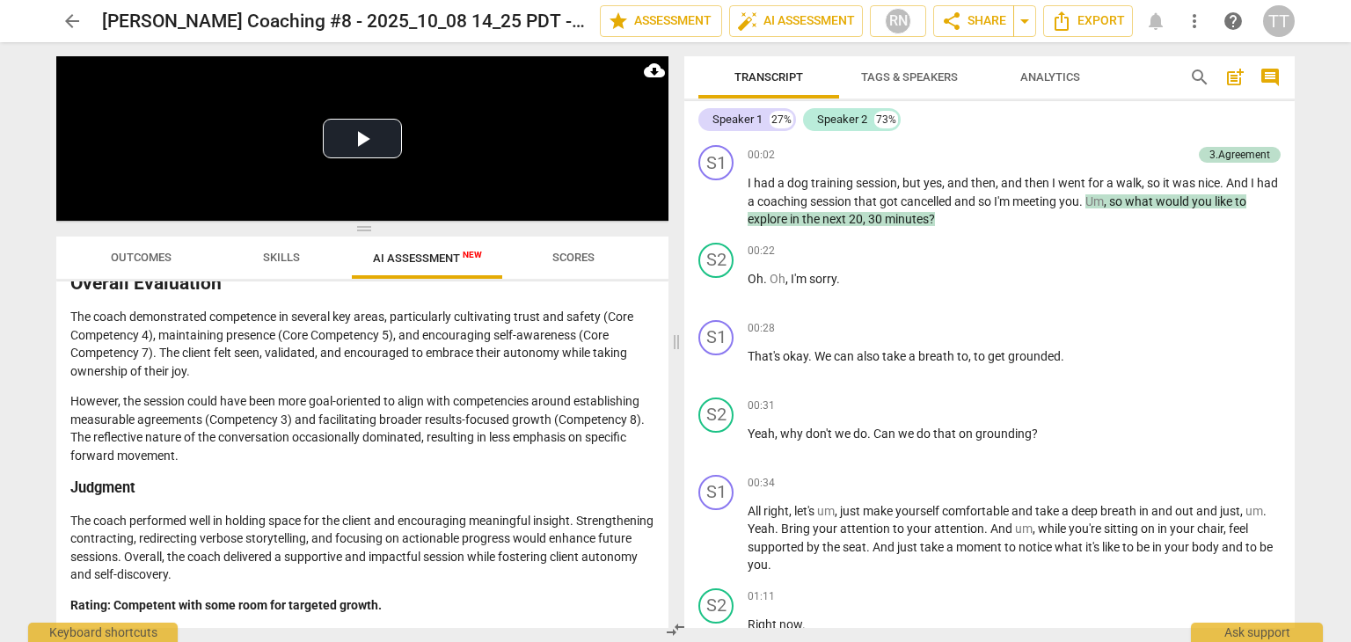
click at [72, 19] on span "arrow_back" at bounding box center [72, 21] width 21 height 21
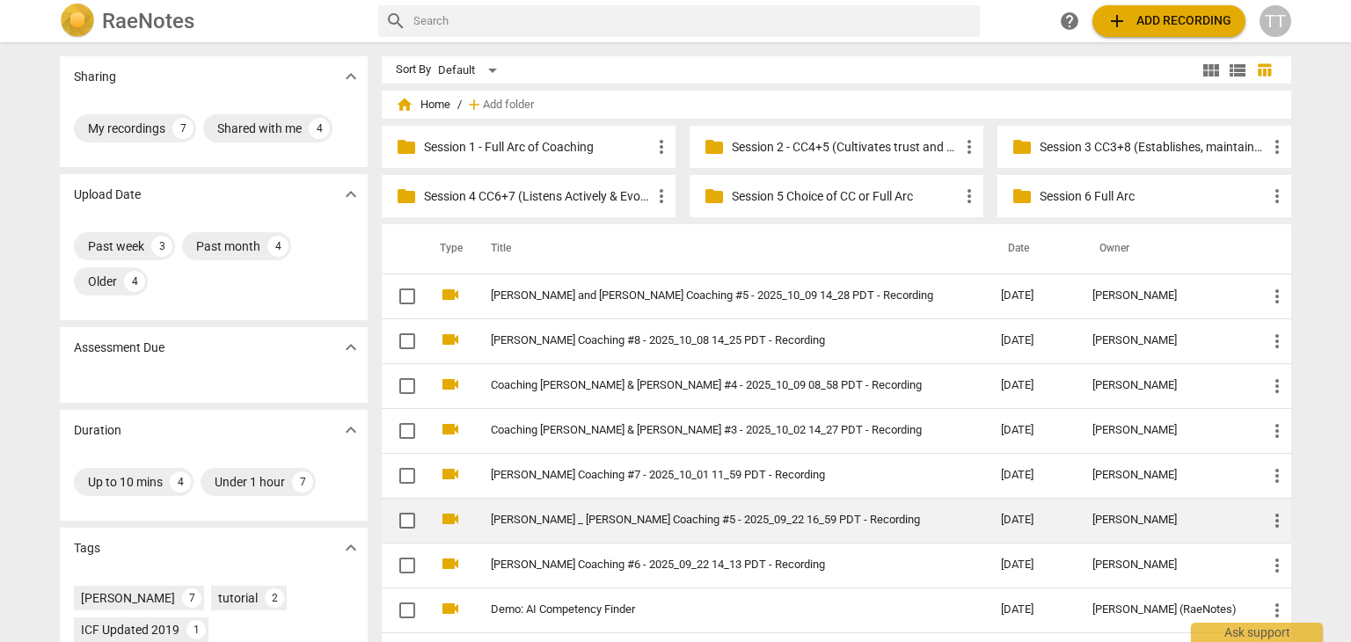
click at [620, 516] on link "[PERSON_NAME] _ [PERSON_NAME] Coaching #5 - 2025_09_22 16_59 PDT - Recording" at bounding box center [714, 519] width 447 height 13
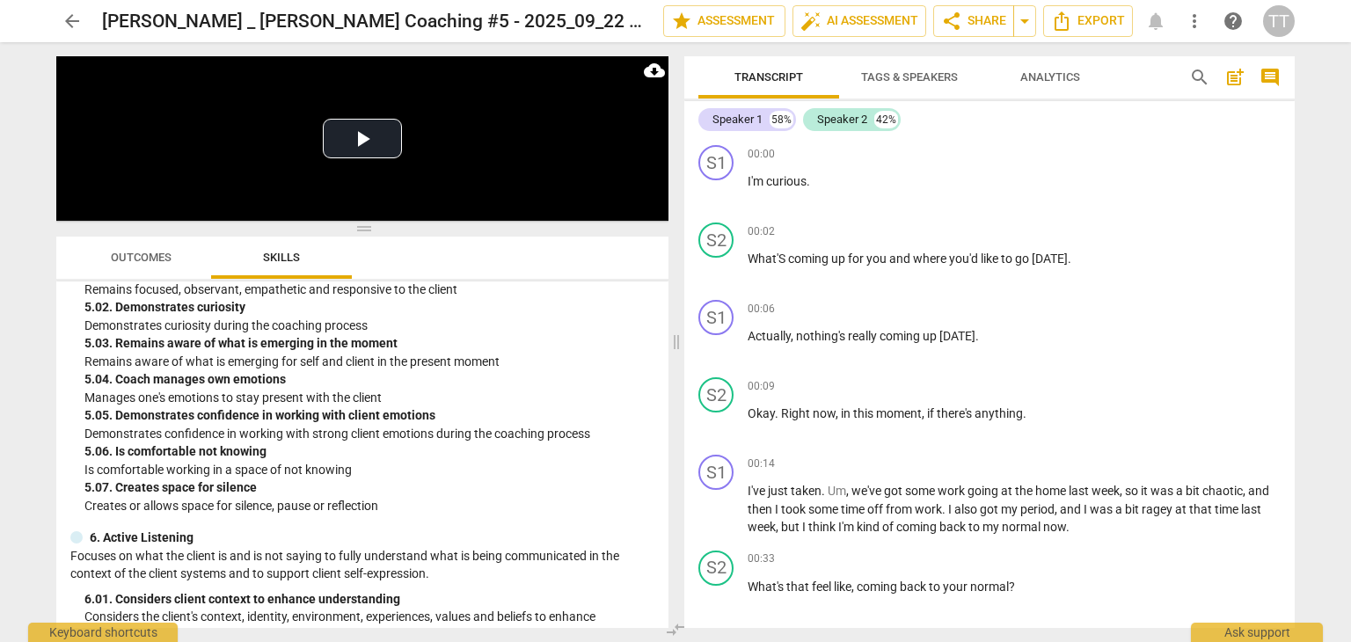
scroll to position [3195, 0]
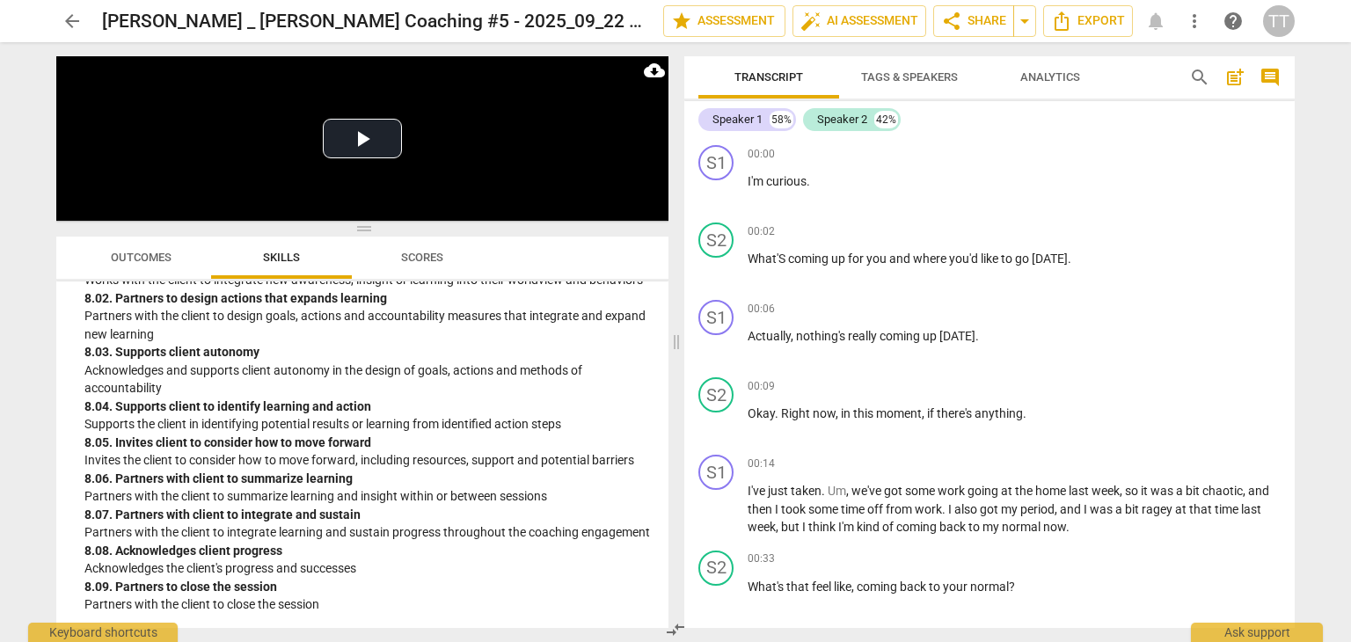
click at [420, 254] on span "Scores" at bounding box center [422, 257] width 42 height 13
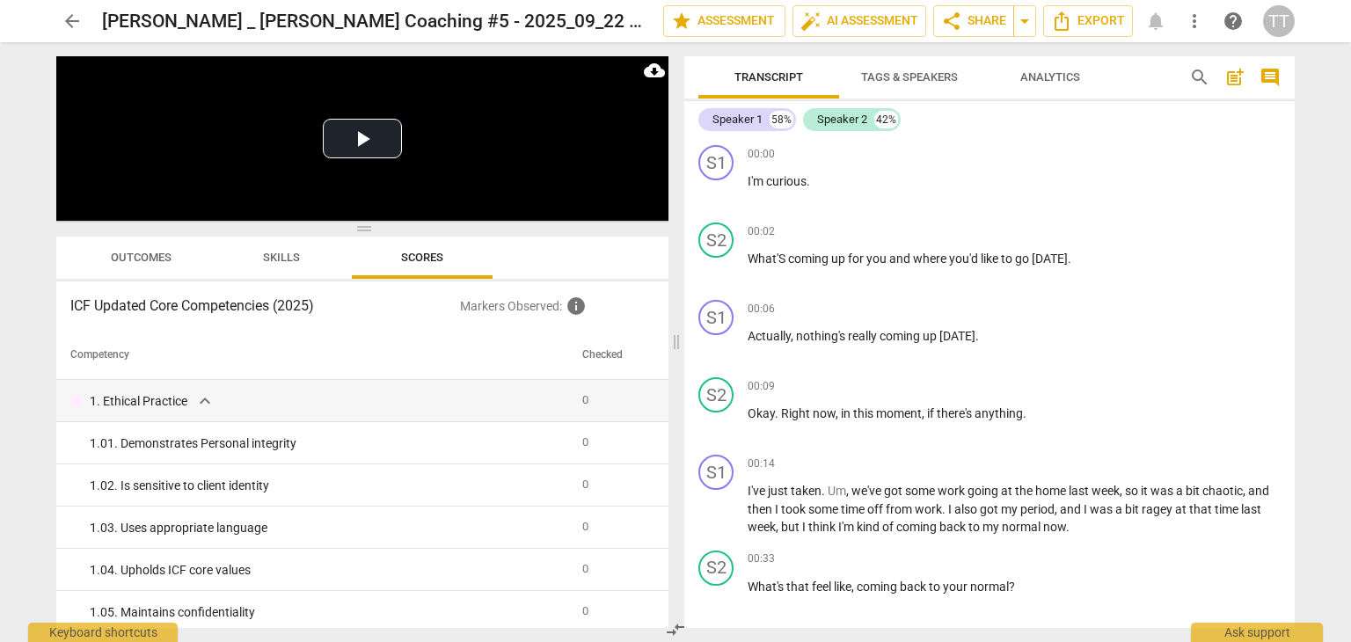
click at [160, 277] on button "Outcomes" at bounding box center [140, 258] width 141 height 42
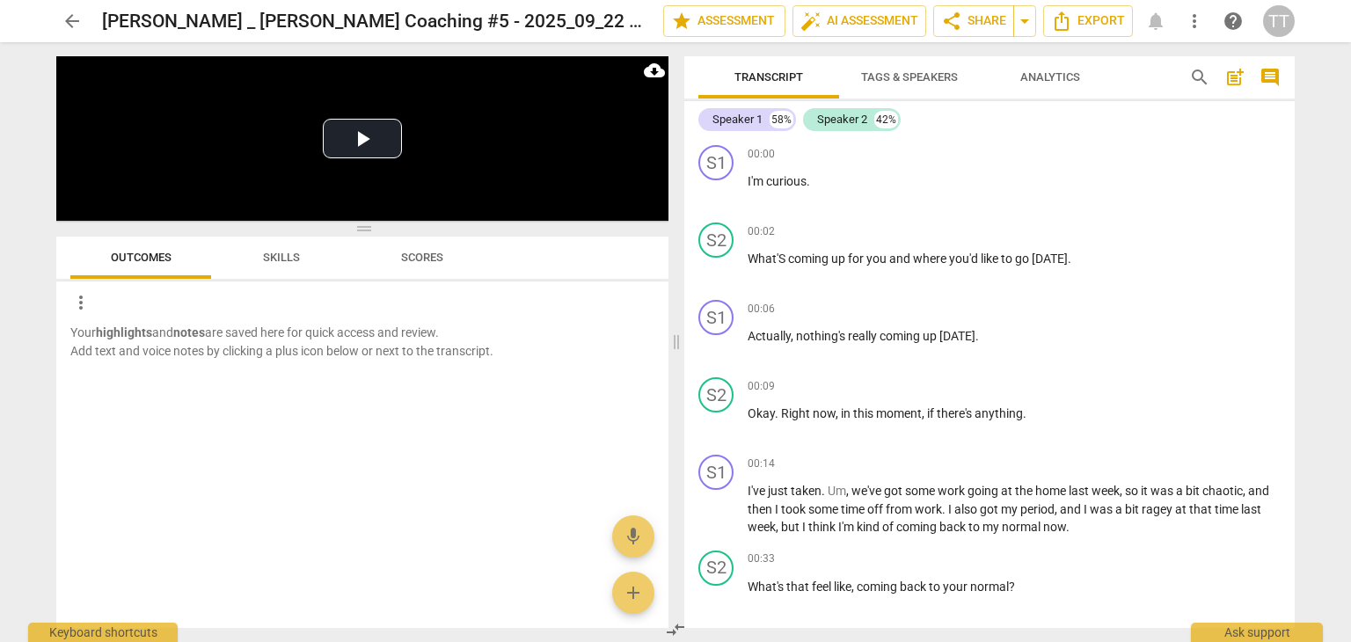
click at [441, 258] on span "Scores" at bounding box center [422, 257] width 42 height 13
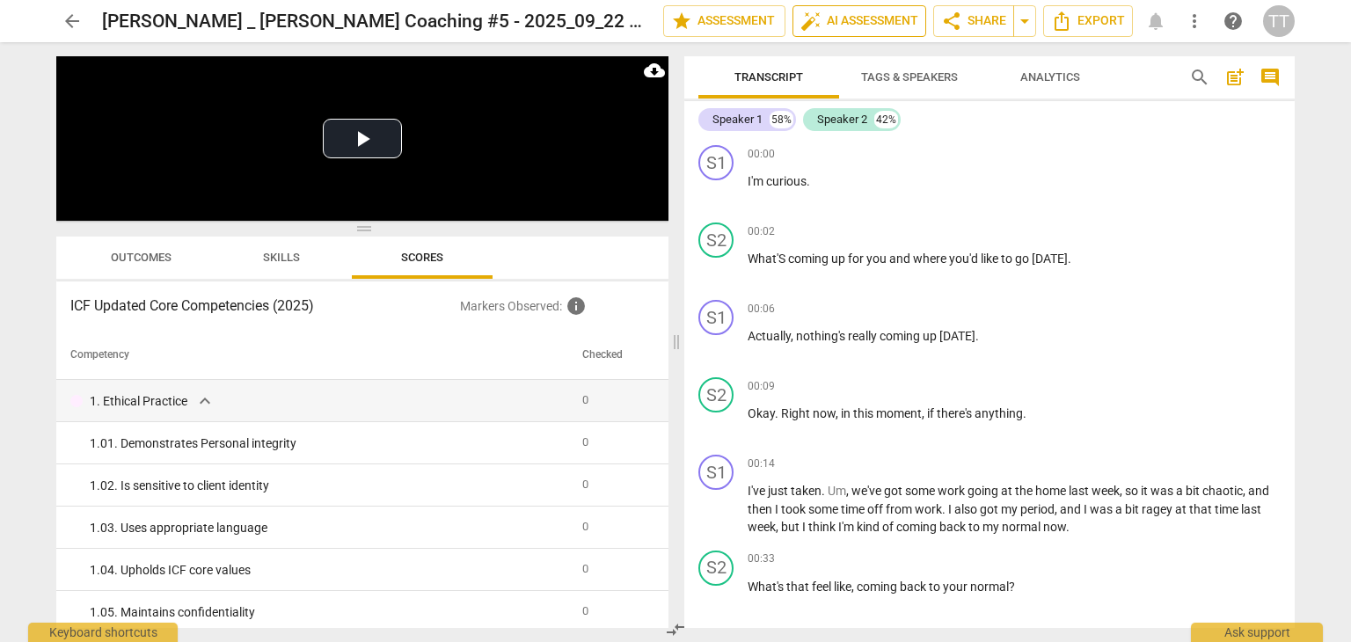
click at [849, 18] on span "auto_fix_high AI Assessment" at bounding box center [859, 21] width 118 height 21
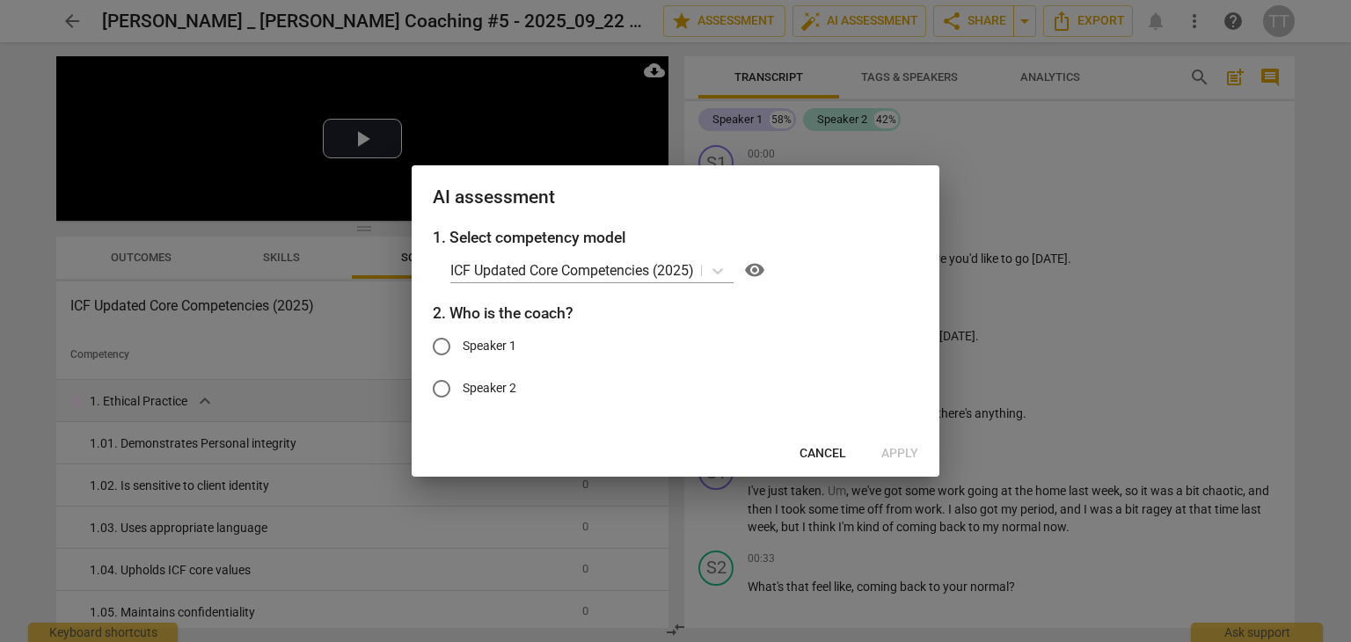
click at [825, 455] on span "Cancel" at bounding box center [822, 454] width 47 height 18
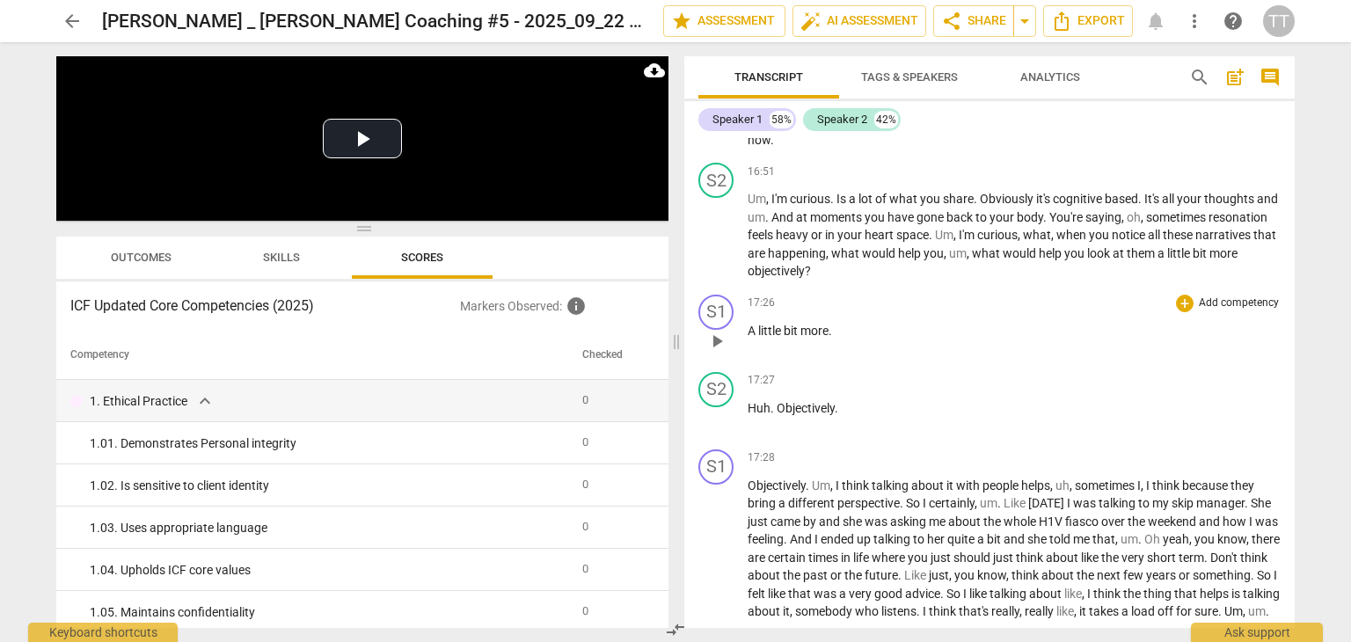
scroll to position [5852, 0]
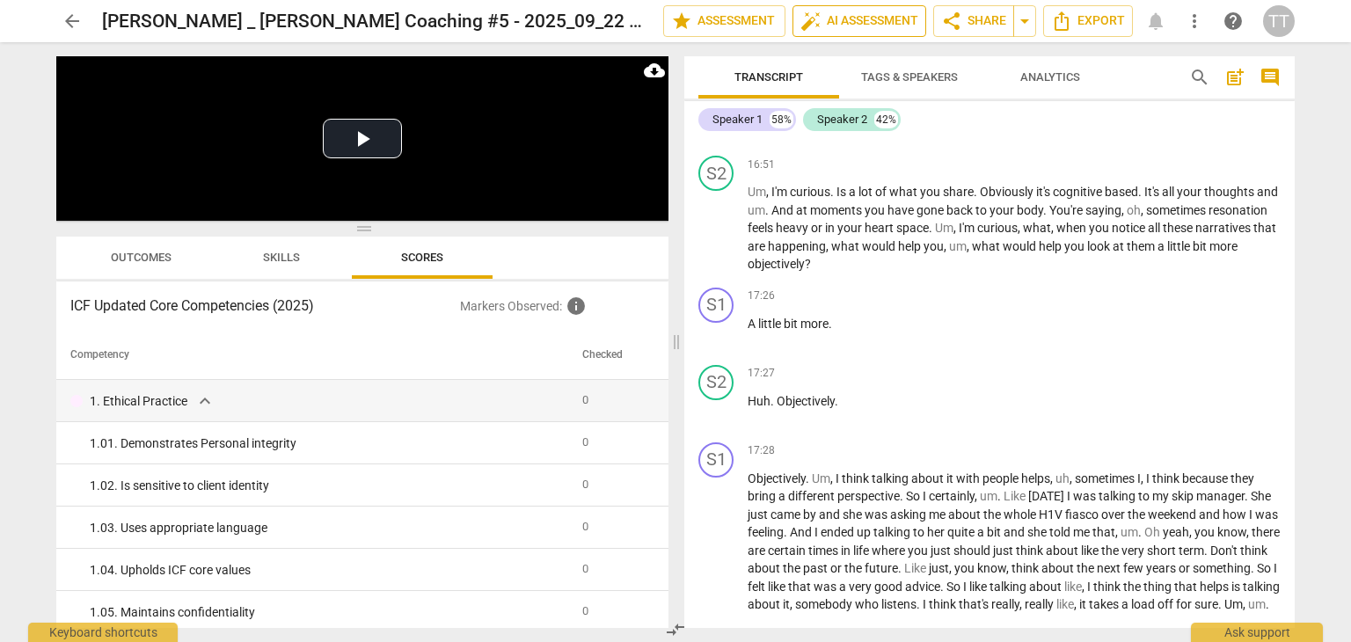
click at [851, 27] on span "auto_fix_high AI Assessment" at bounding box center [859, 21] width 118 height 21
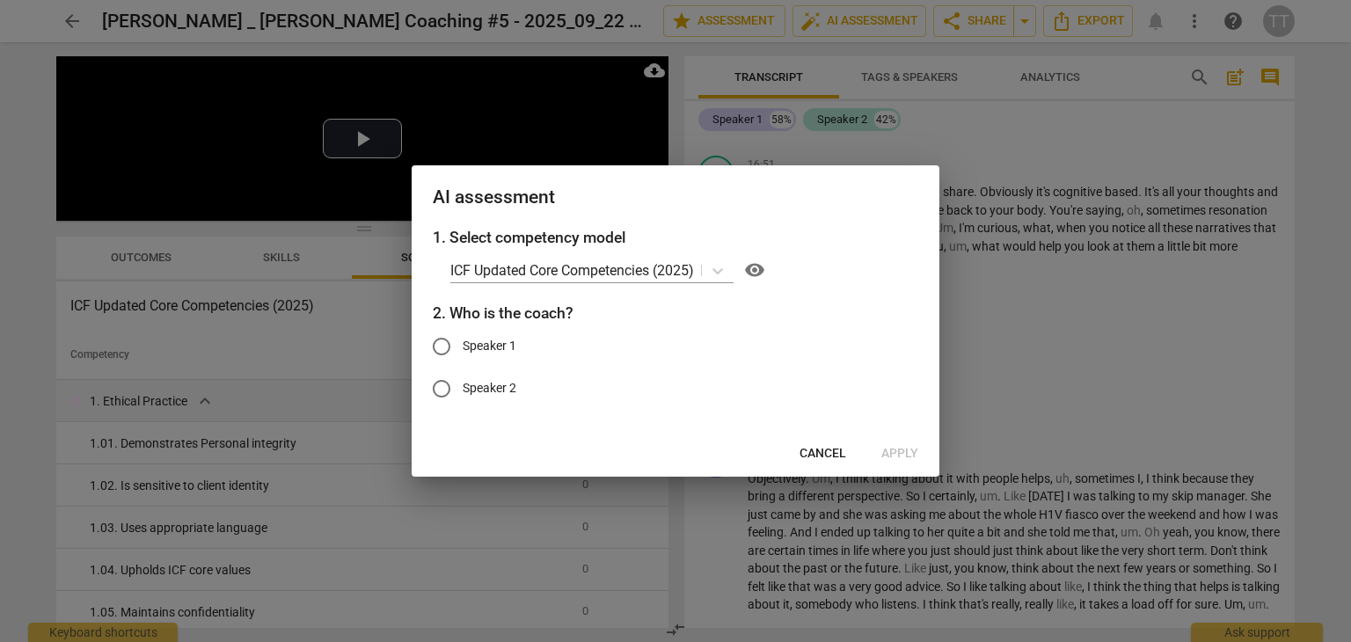
click at [485, 390] on span "Speaker 2" at bounding box center [489, 388] width 54 height 18
click at [462, 390] on input "Speaker 2" at bounding box center [441, 389] width 42 height 42
radio input "true"
click at [896, 455] on span "Apply" at bounding box center [899, 454] width 37 height 18
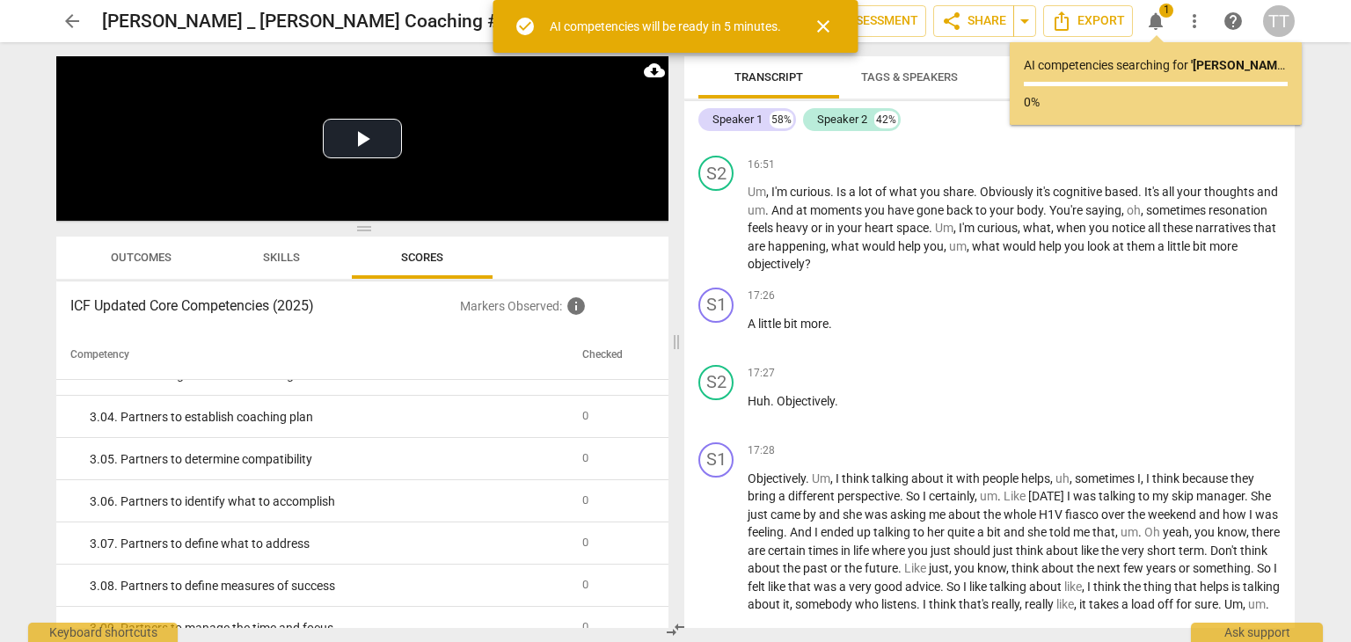
scroll to position [961, 0]
